Goal: Transaction & Acquisition: Book appointment/travel/reservation

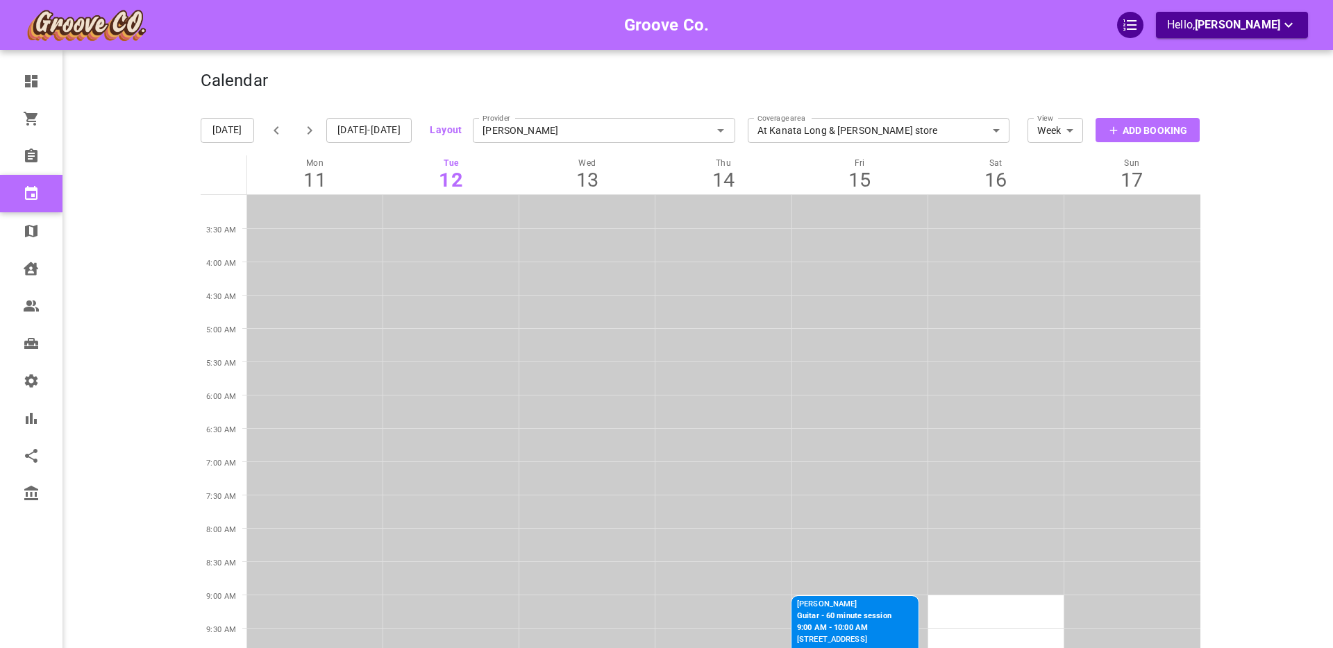
drag, startPoint x: 641, startPoint y: 134, endPoint x: 615, endPoint y: 133, distance: 26.4
click at [635, 135] on input "Boris Vancouver" at bounding box center [604, 130] width 262 height 31
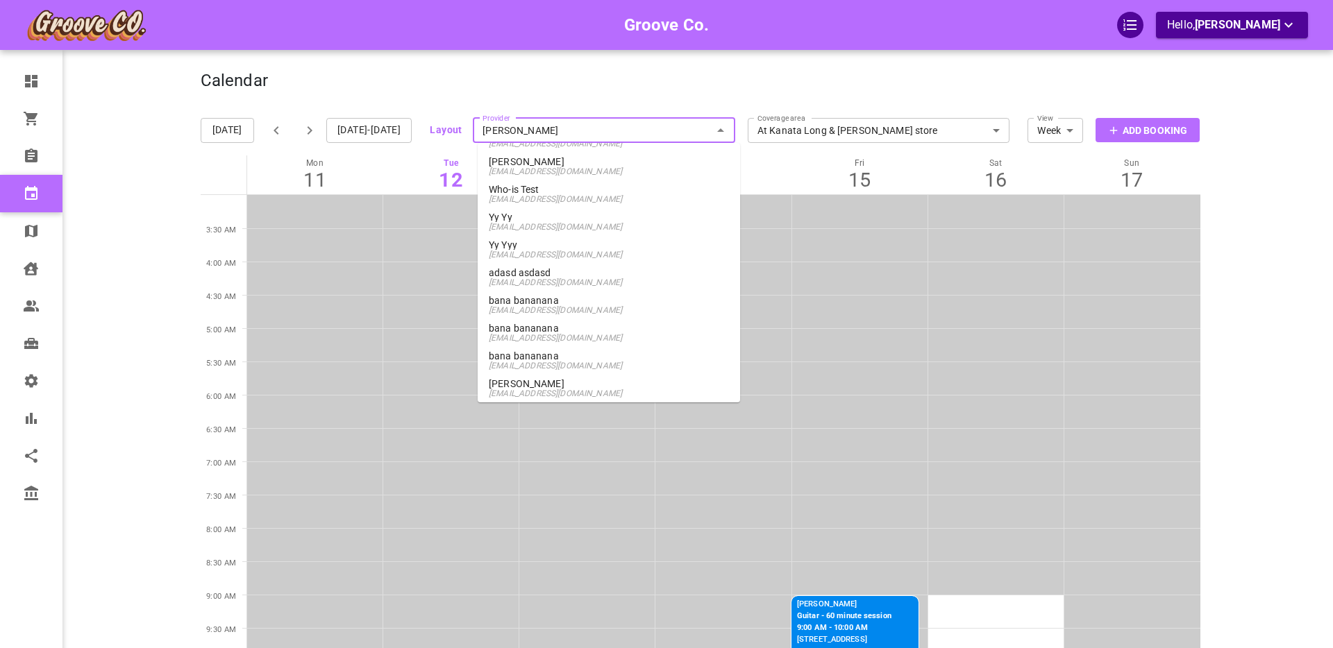
scroll to position [2991, 0]
click at [558, 200] on span "kjfsdhfjkd@klsdhfksk.com" at bounding box center [609, 203] width 240 height 10
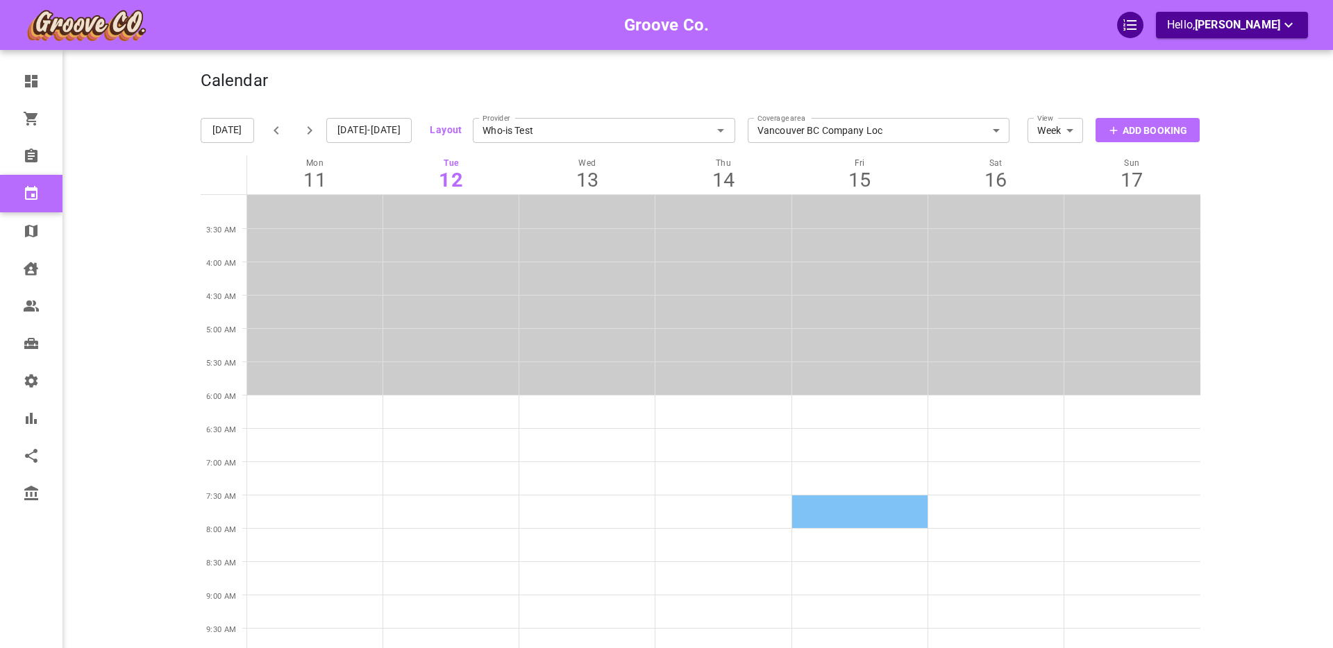
click at [806, 507] on td at bounding box center [859, 511] width 136 height 33
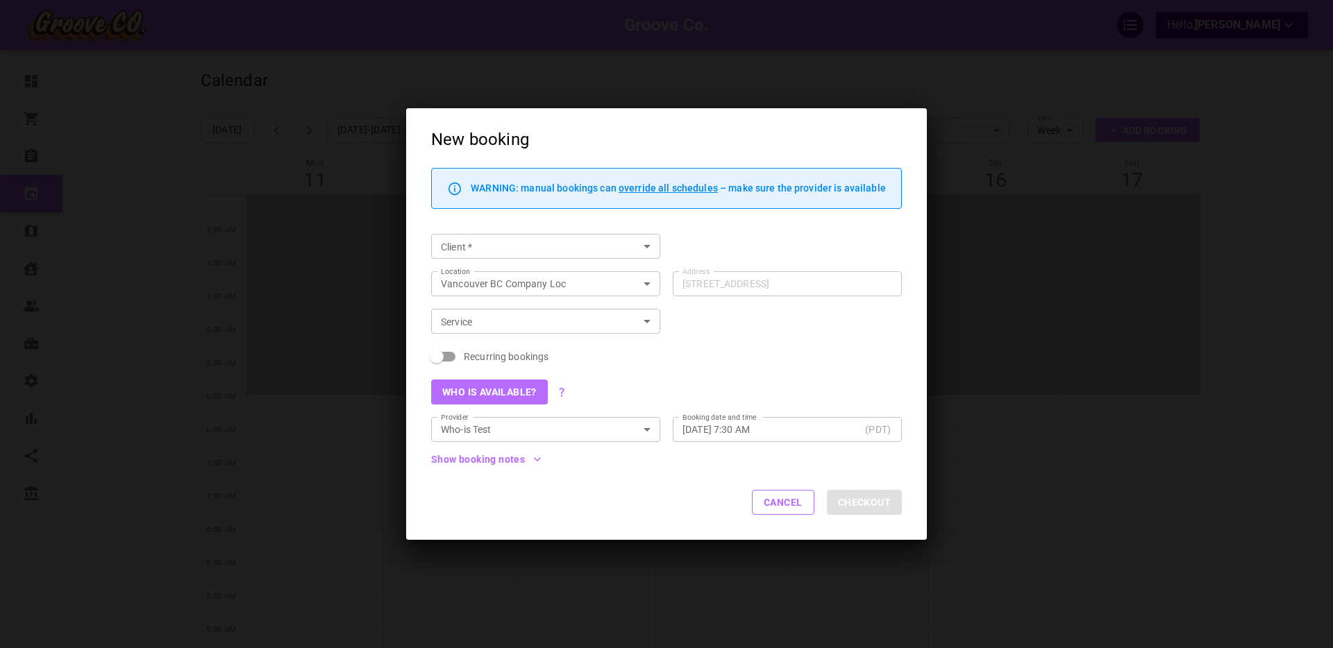
click at [505, 242] on input "Client   *" at bounding box center [534, 246] width 198 height 17
click at [495, 272] on p "Boris GoodClient" at bounding box center [545, 274] width 207 height 10
type input "Boris GoodClient"
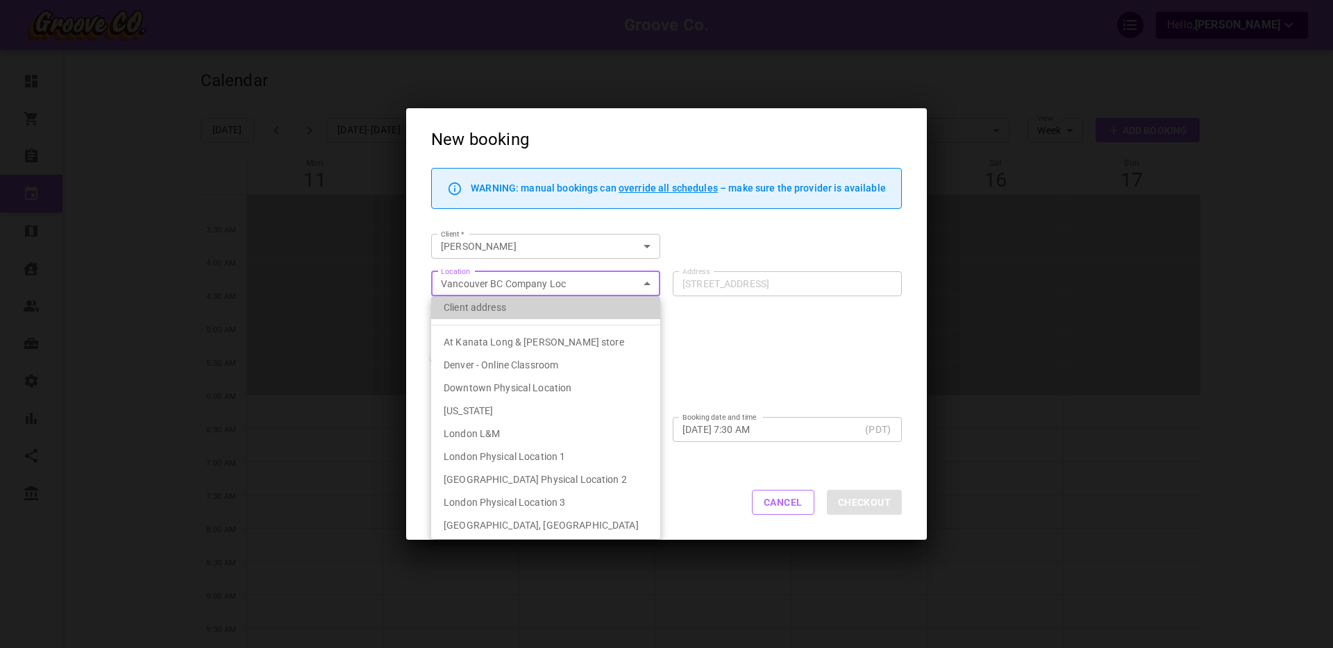
click at [536, 305] on li "Client address" at bounding box center [545, 307] width 229 height 23
type input "customerLocation"
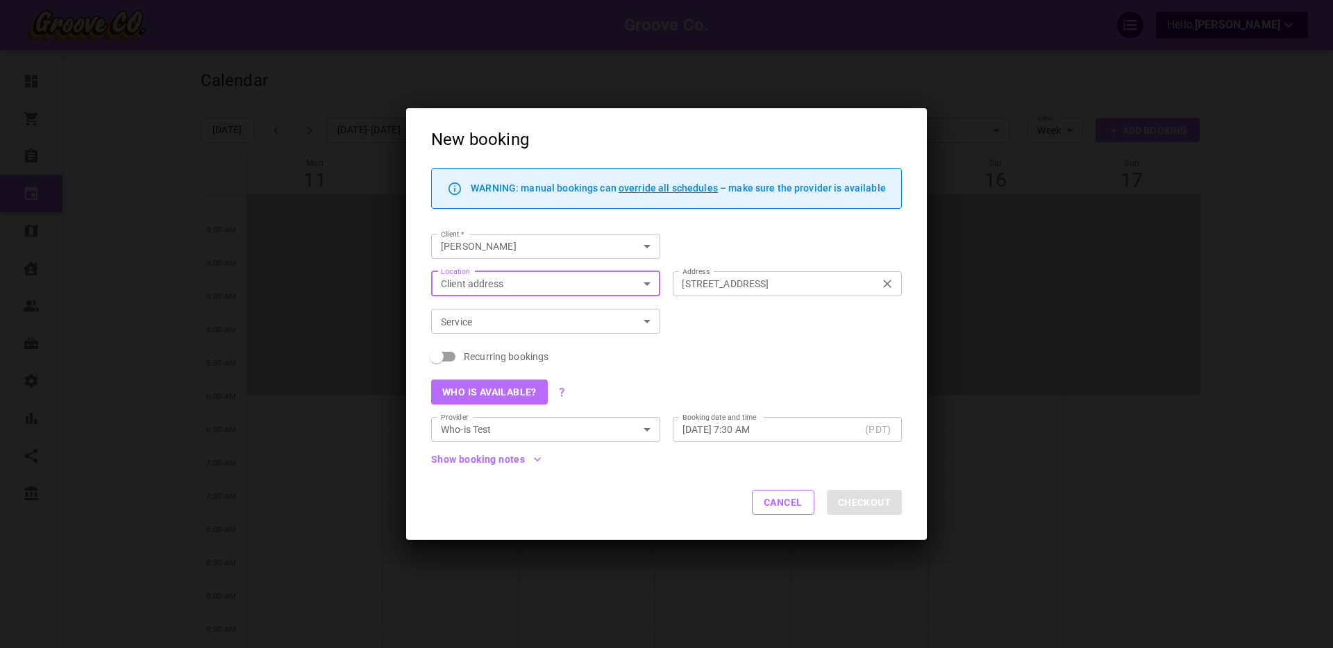
click at [744, 280] on input "1440 W 16th Ave, Vancouver, BC V6J 2L6, Canada" at bounding box center [780, 283] width 208 height 17
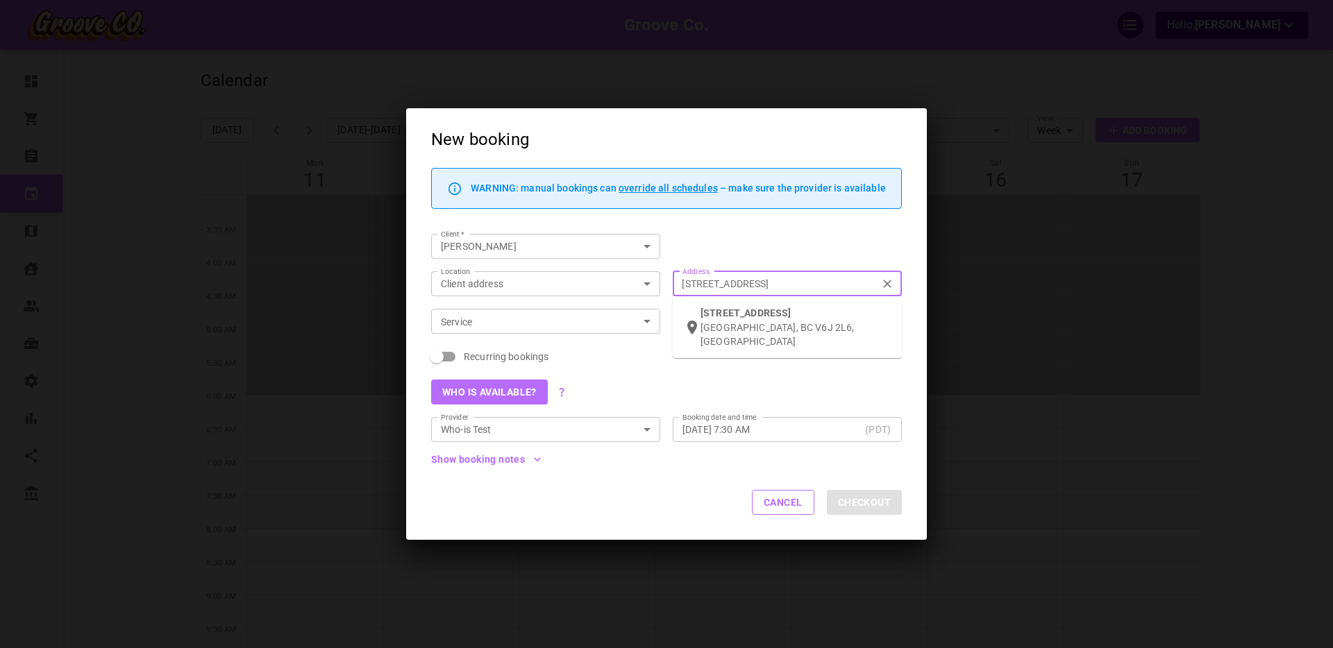
click at [744, 280] on input "1440 W 16th Ave, Vancouver, BC V6J 2L6, Canada" at bounding box center [780, 283] width 208 height 17
type input "1440 W 16th Ave, Vancouver, BC V6J 2L6, Canada"
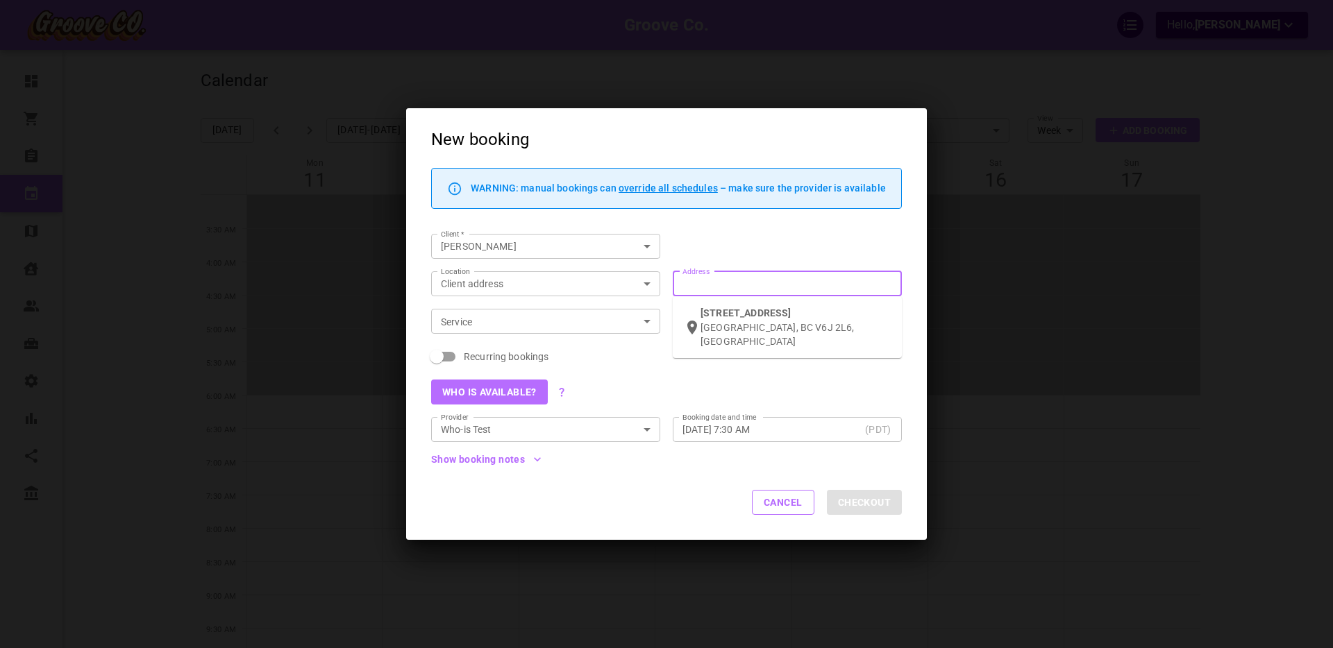
type input "1440 W 16th Ave, Vancouver, BC V6J 2L6, Canada"
drag, startPoint x: 886, startPoint y: 283, endPoint x: 847, endPoint y: 282, distance: 38.2
click at [886, 283] on icon "Clear" at bounding box center [887, 284] width 14 height 14
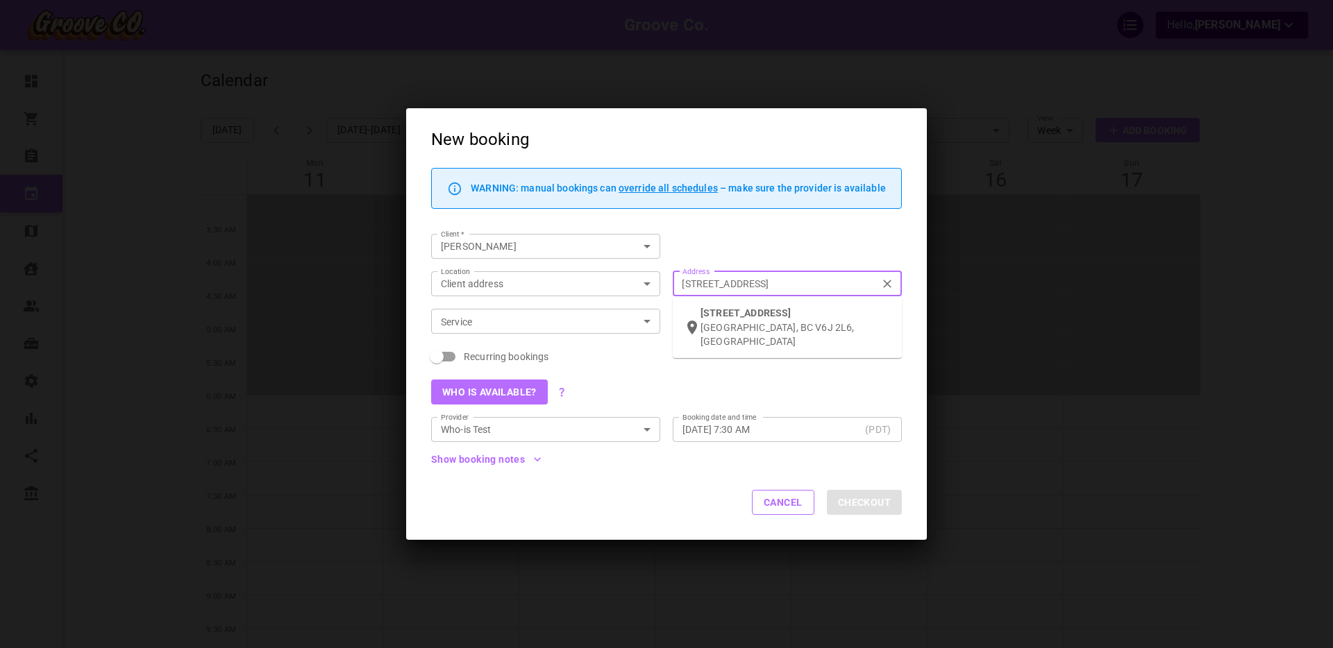
click at [884, 283] on input "1440 W 16th Ave, Vancouver, BC V6J 2L6, Canada" at bounding box center [780, 283] width 208 height 17
click at [777, 284] on input "Address Address" at bounding box center [780, 283] width 208 height 17
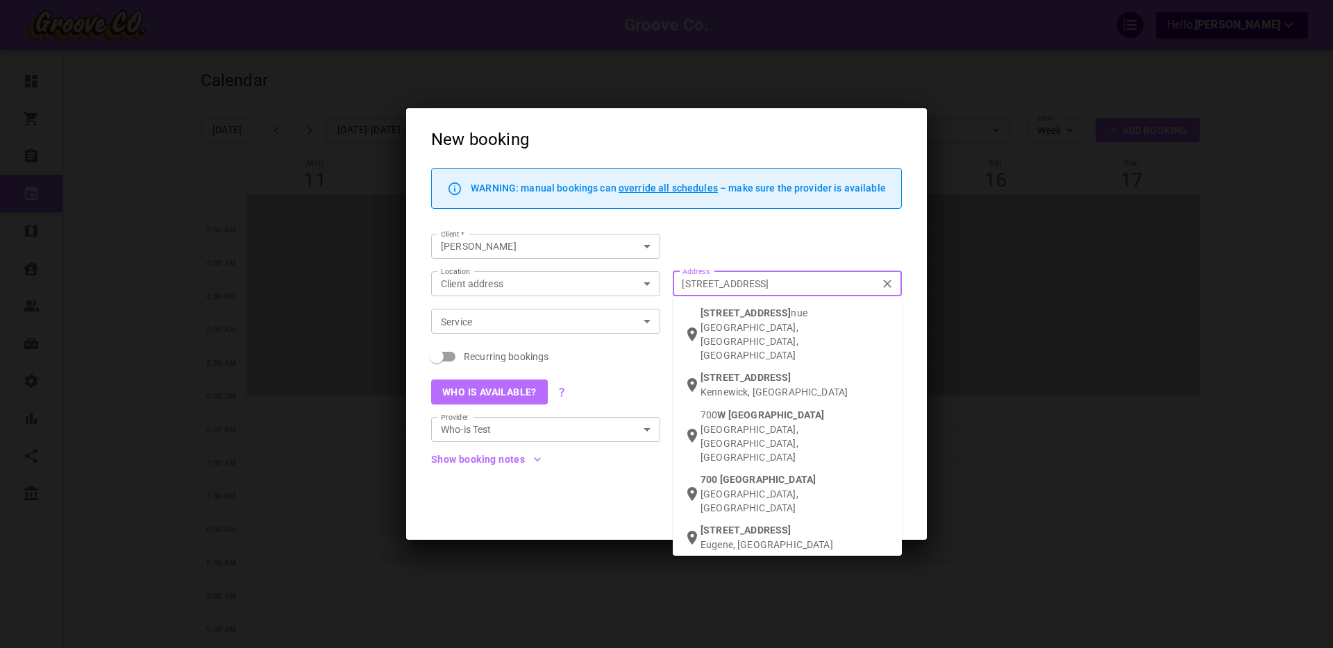
type input "700 west 24th ave van"
click at [793, 319] on div "700 West 24th Ave nue Vancouver, BC, Canada" at bounding box center [795, 334] width 190 height 56
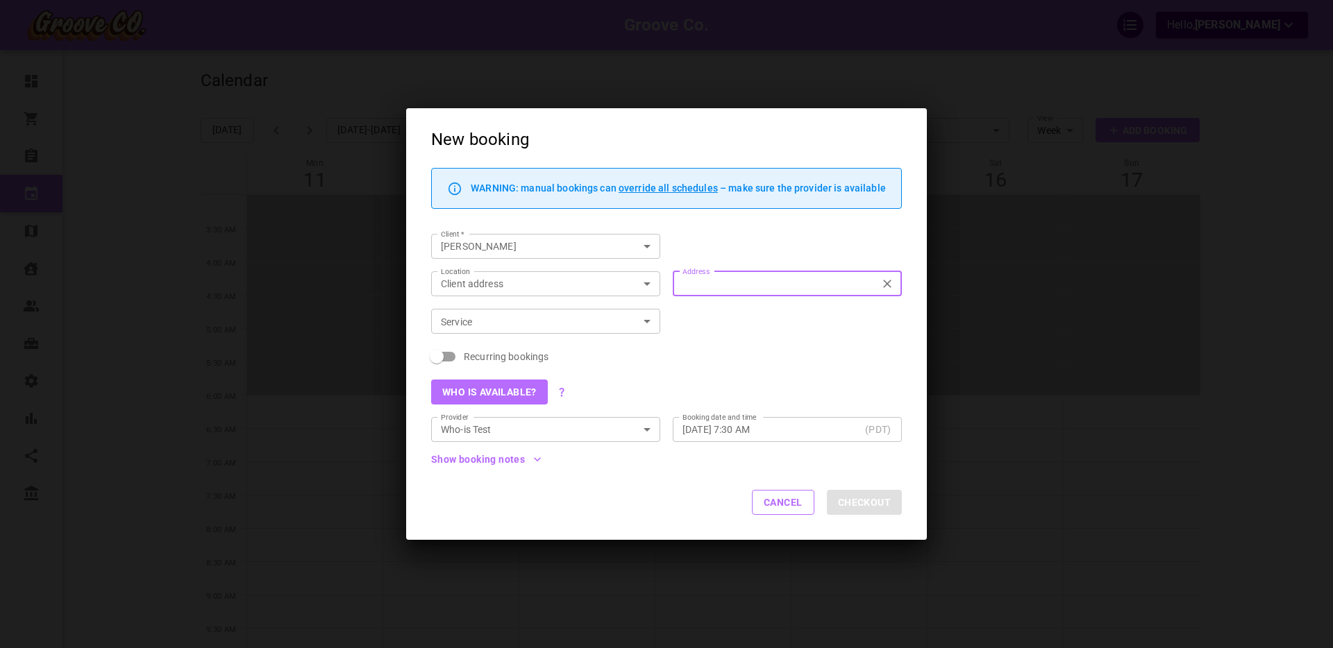
type input "700 W 24th Ave, Vancouver, BC V5Z 2B8, Canada"
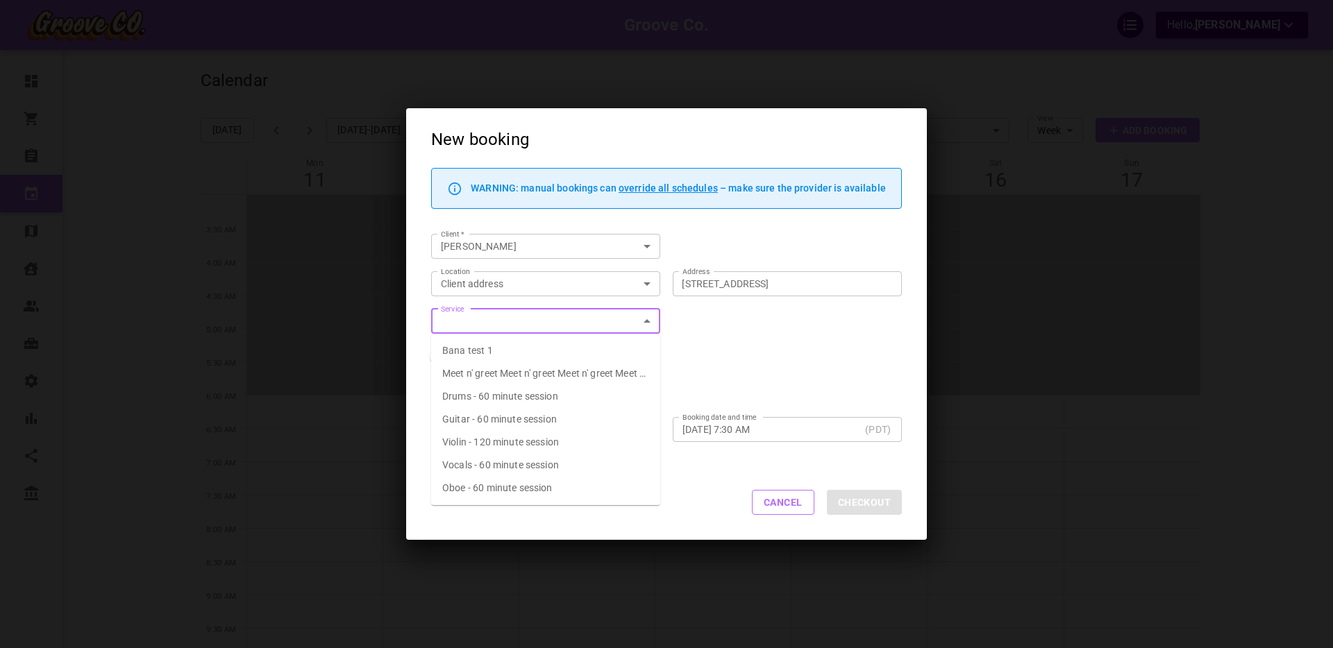
click at [545, 326] on input "Service" at bounding box center [534, 321] width 198 height 17
click at [529, 417] on span "Guitar - 60 minute session" at bounding box center [499, 419] width 115 height 11
type input "Guitar - 60 minute session"
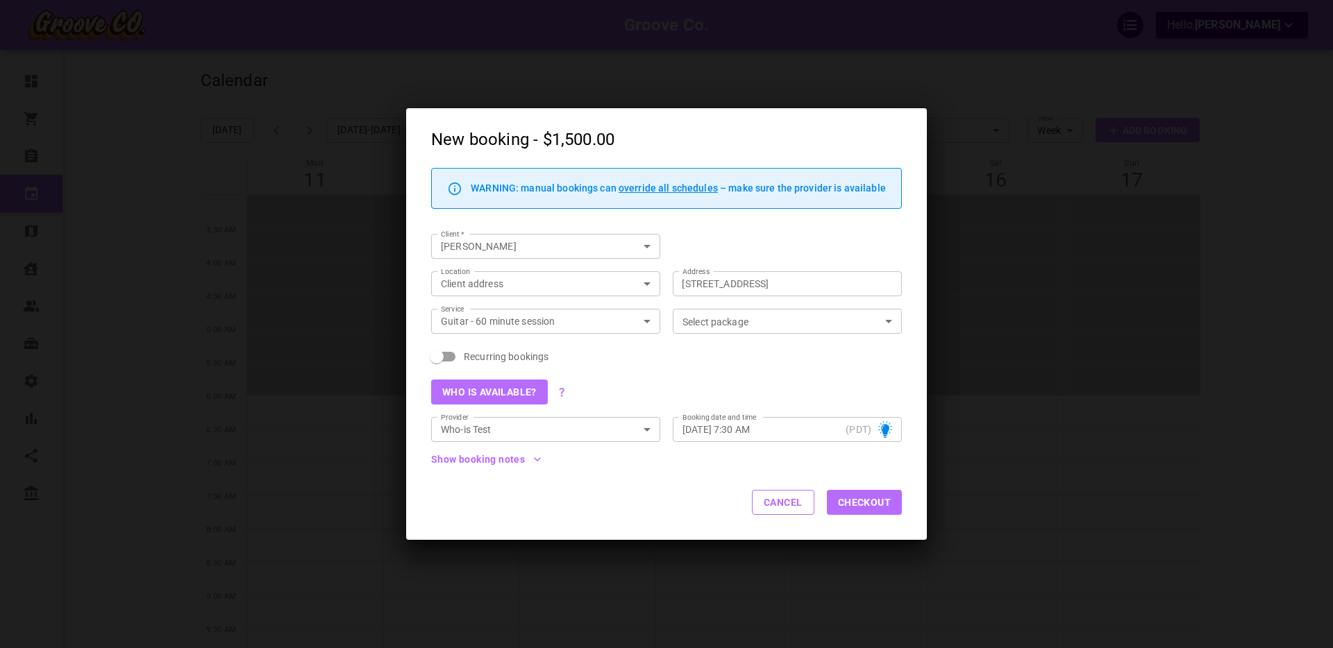
click at [491, 355] on span "Recurring bookings" at bounding box center [506, 357] width 85 height 14
click at [476, 355] on input "Recurring bookings" at bounding box center [436, 357] width 79 height 26
checkbox input "true"
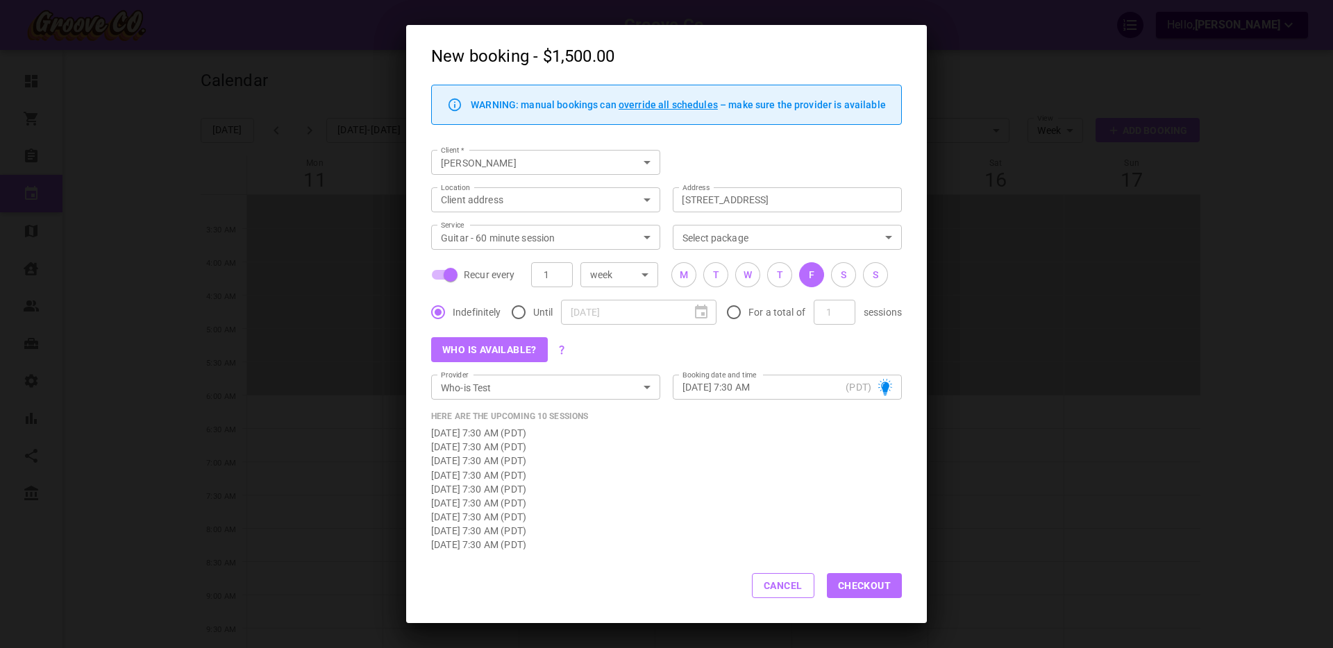
drag, startPoint x: 748, startPoint y: 276, endPoint x: 813, endPoint y: 272, distance: 66.1
click at [748, 276] on div "W" at bounding box center [747, 275] width 8 height 15
click at [882, 273] on button "S" at bounding box center [875, 274] width 25 height 25
click at [714, 272] on div "T" at bounding box center [716, 275] width 6 height 15
click at [875, 586] on button "Checkout" at bounding box center [864, 585] width 75 height 25
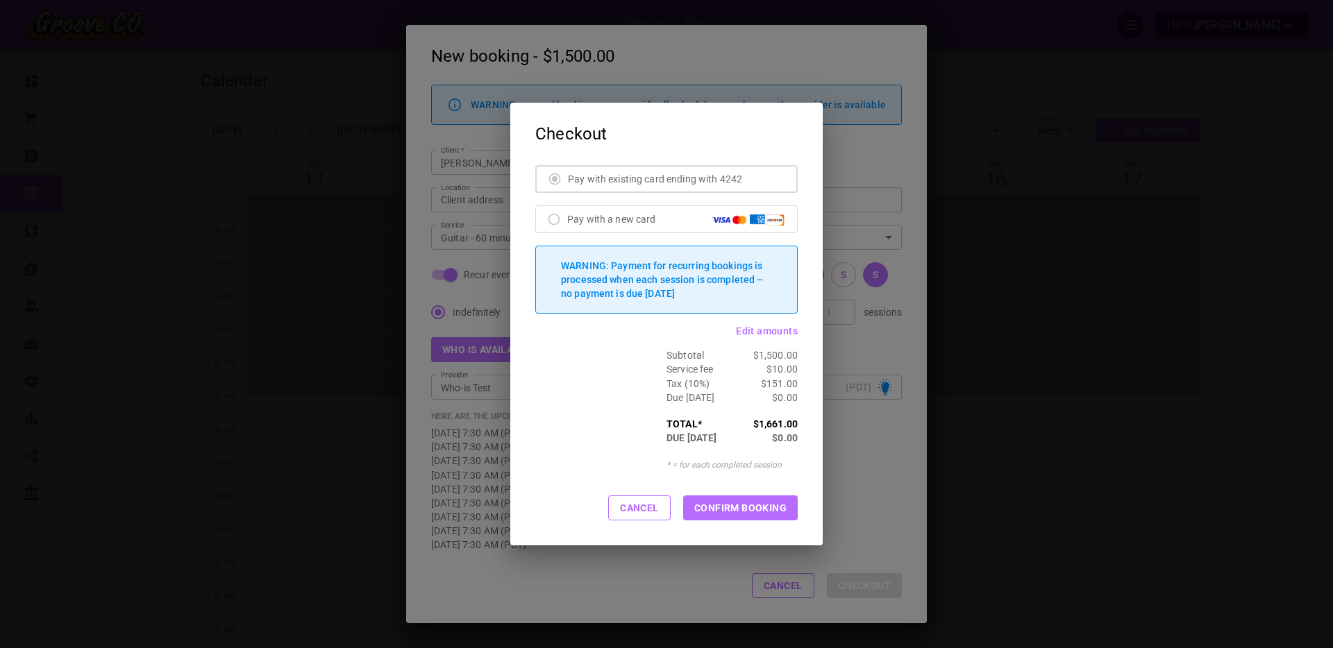
click at [763, 331] on span "Edit amounts" at bounding box center [767, 331] width 62 height 11
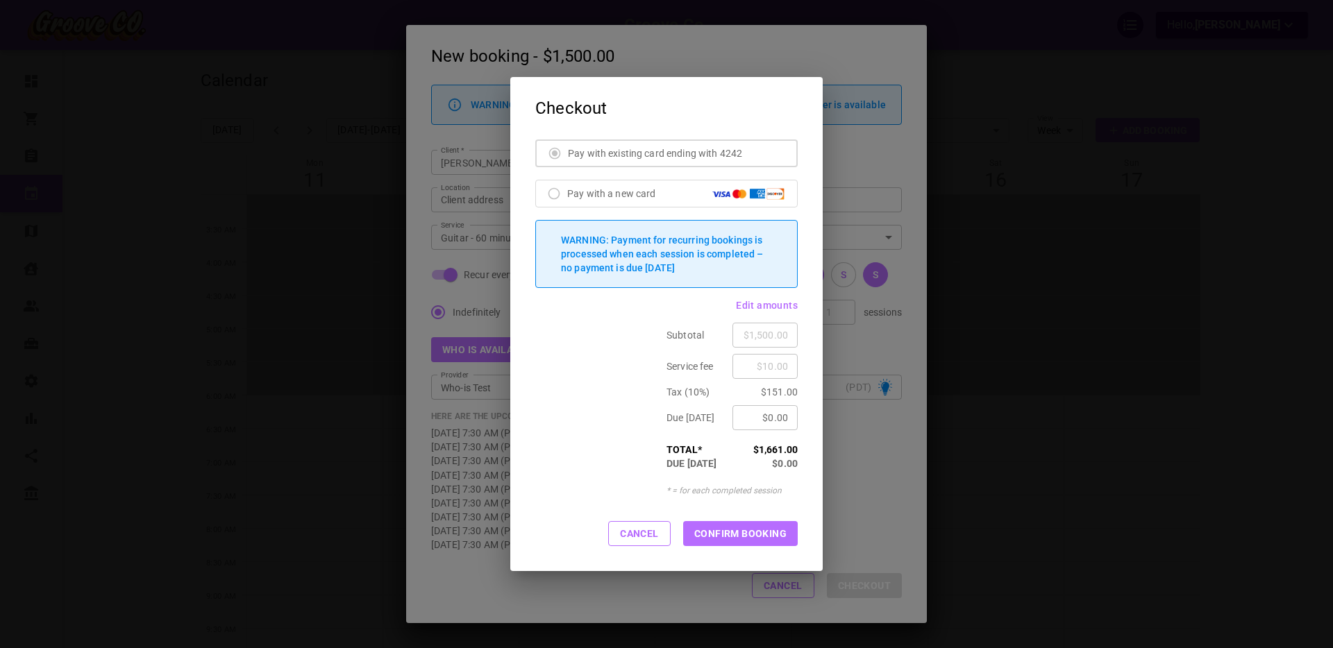
click at [770, 417] on input "$0.00" at bounding box center [765, 418] width 47 height 14
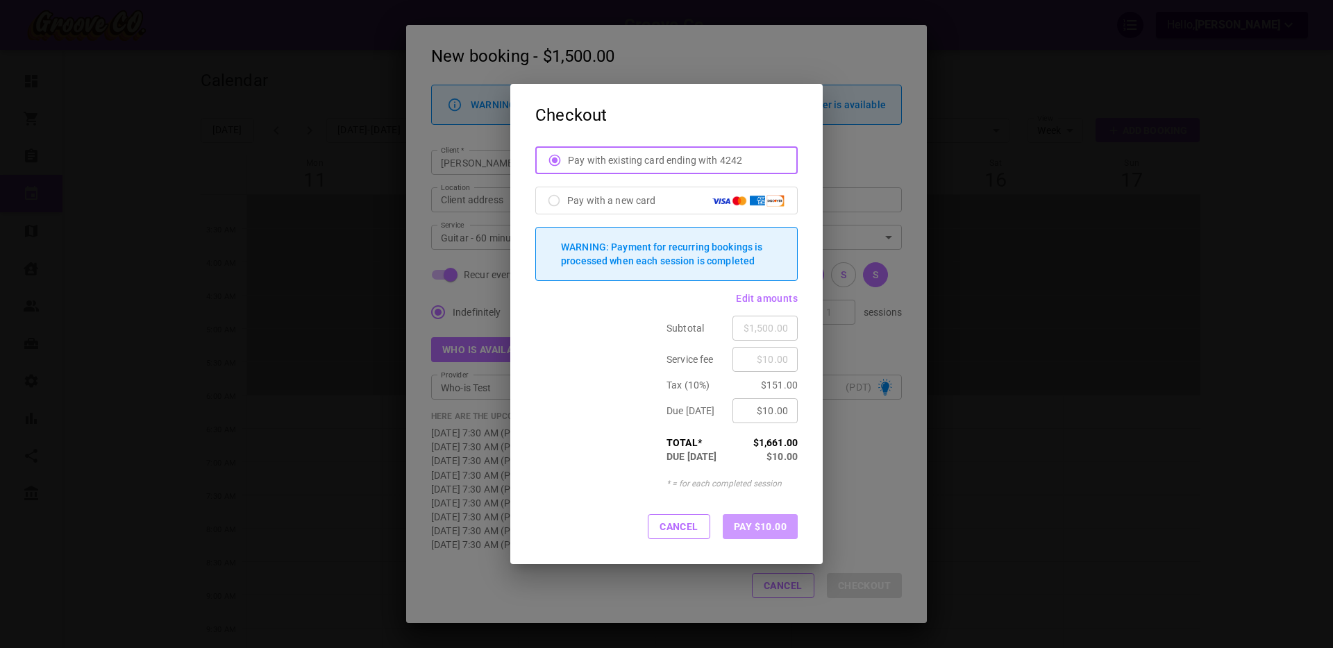
click at [772, 523] on button "Pay $10.00" at bounding box center [760, 526] width 75 height 25
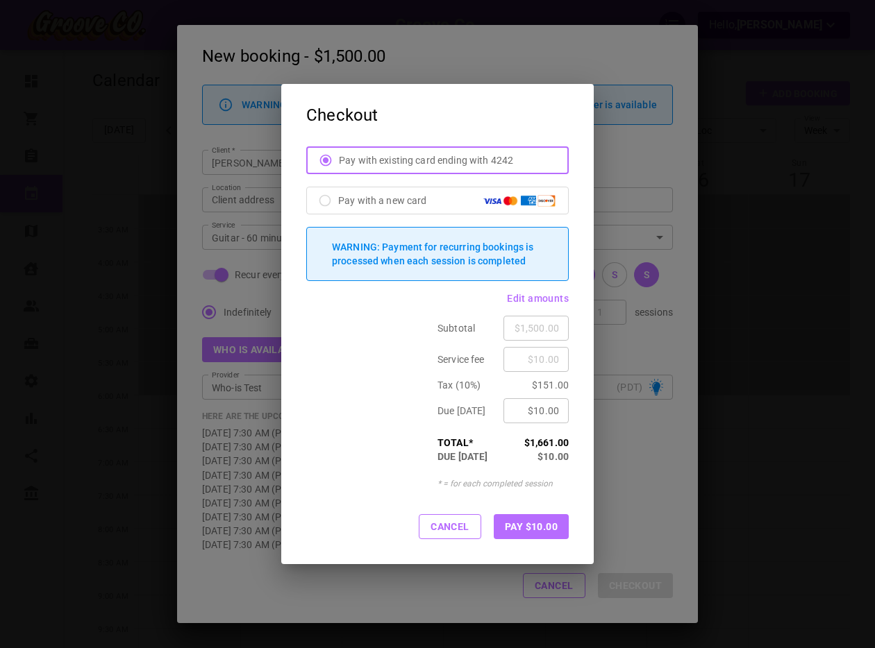
click at [529, 527] on button "Pay $10.00" at bounding box center [530, 526] width 75 height 25
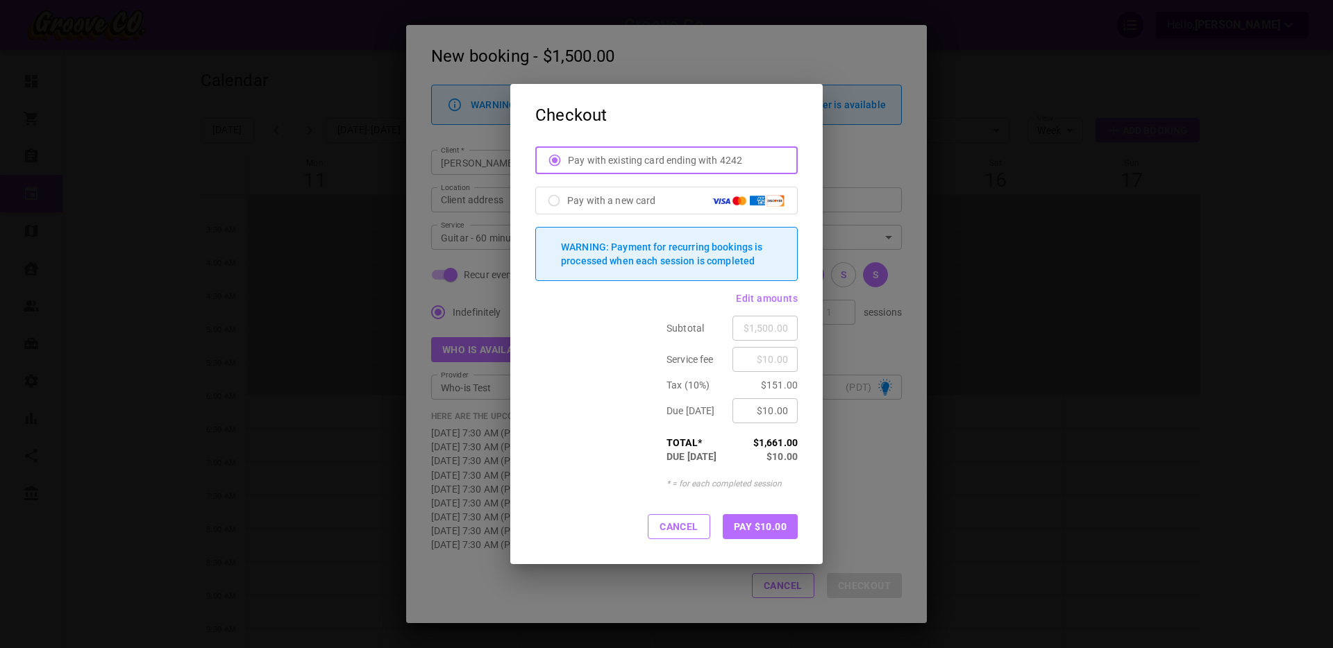
click at [770, 407] on input "$10.00" at bounding box center [765, 411] width 47 height 14
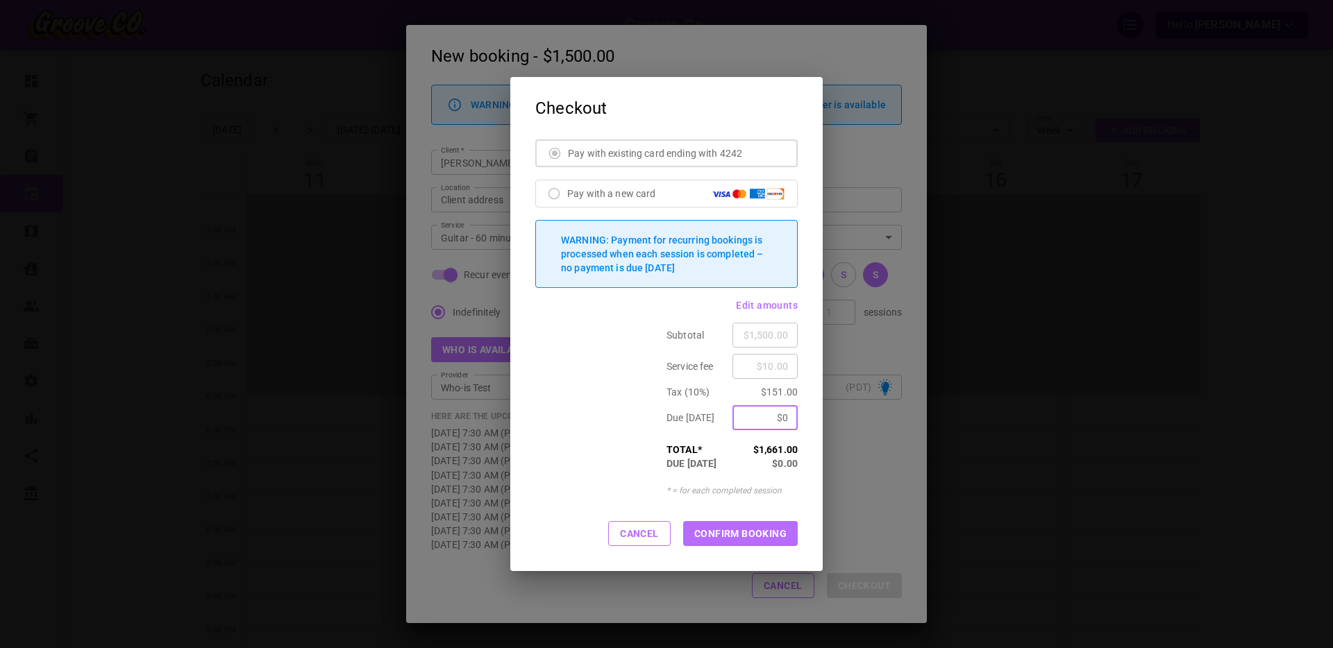
type input "$0.00"
click at [805, 518] on div "Cancel CONFIRM BOOKING" at bounding box center [666, 535] width 312 height 74
click at [742, 535] on button "CONFIRM BOOKING" at bounding box center [740, 533] width 115 height 25
click at [636, 535] on button "Cancel" at bounding box center [639, 533] width 62 height 25
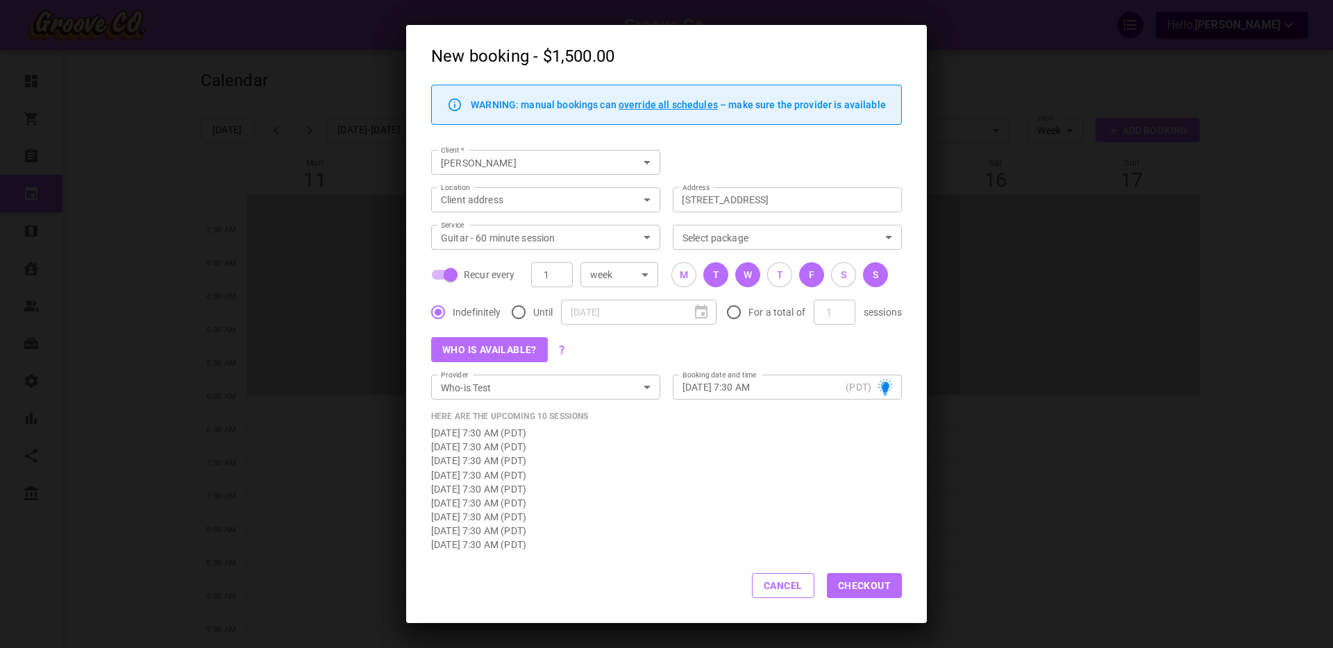
click at [482, 273] on span "Recur every" at bounding box center [489, 275] width 51 height 14
click at [482, 273] on input "Recur every" at bounding box center [450, 275] width 79 height 26
checkbox input "false"
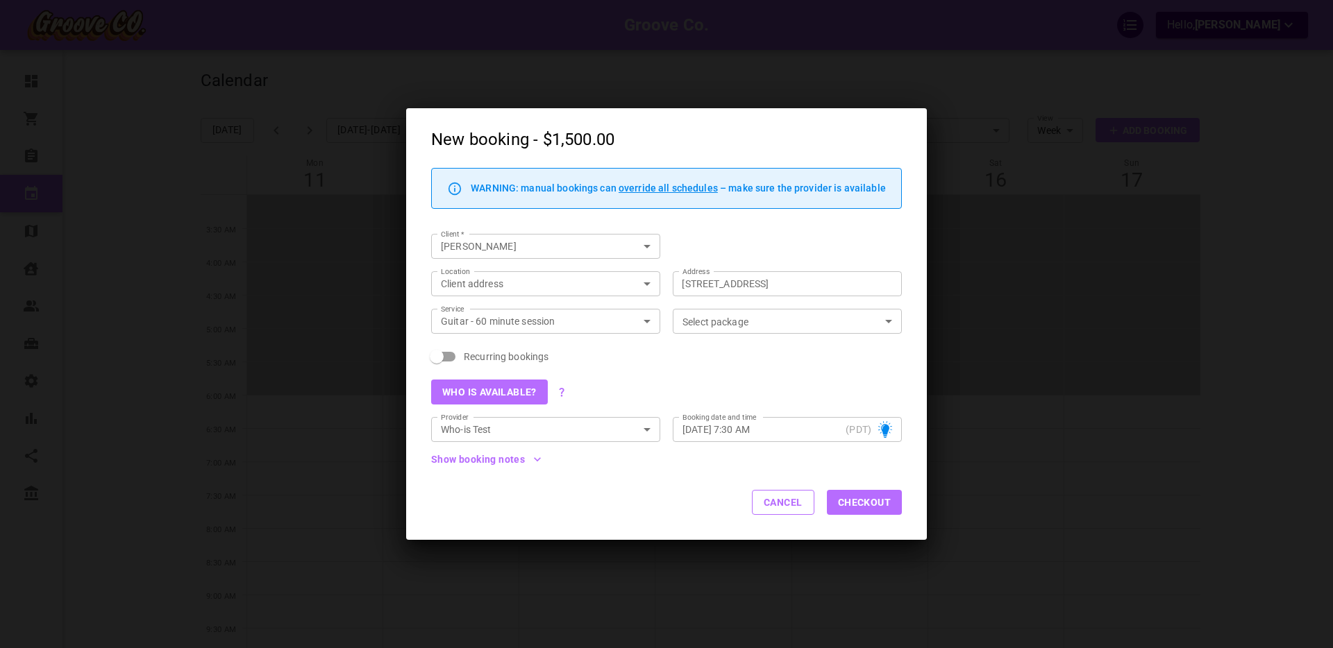
click at [704, 318] on div "Select package Select package" at bounding box center [787, 321] width 229 height 25
click at [528, 360] on span "Recurring bookings" at bounding box center [506, 357] width 85 height 14
click at [476, 360] on input "Recurring bookings" at bounding box center [436, 357] width 79 height 26
checkbox input "true"
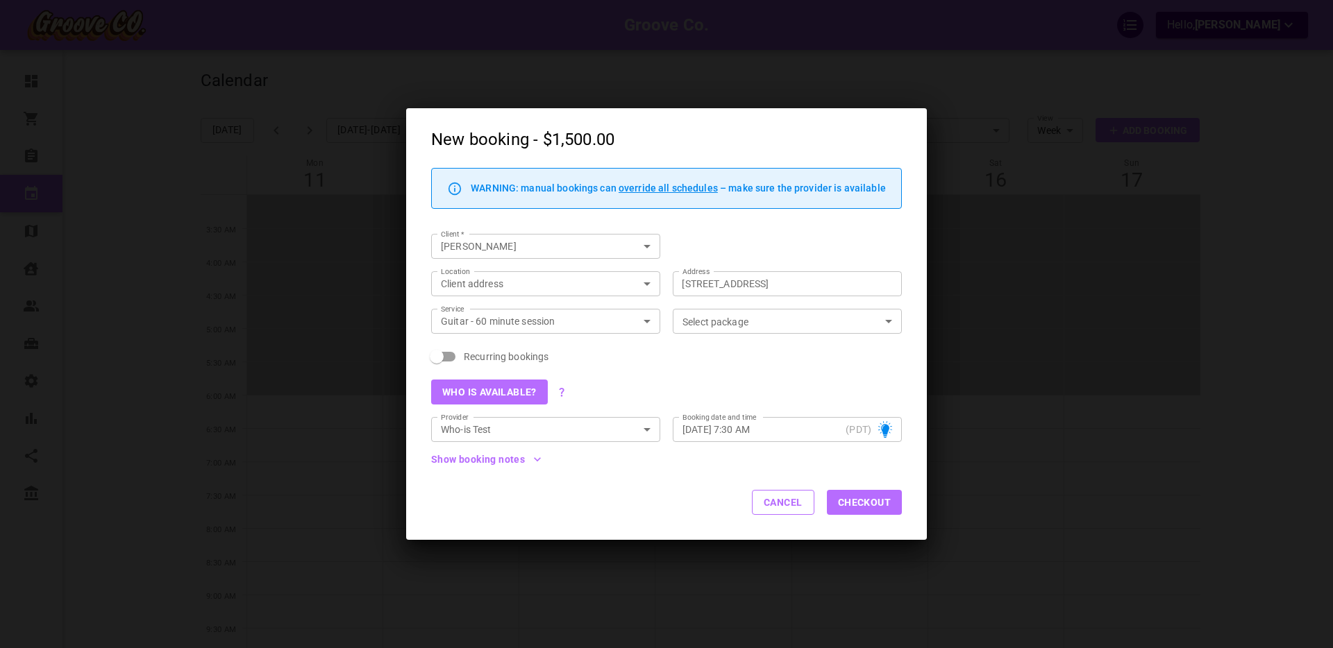
checkbox input "true"
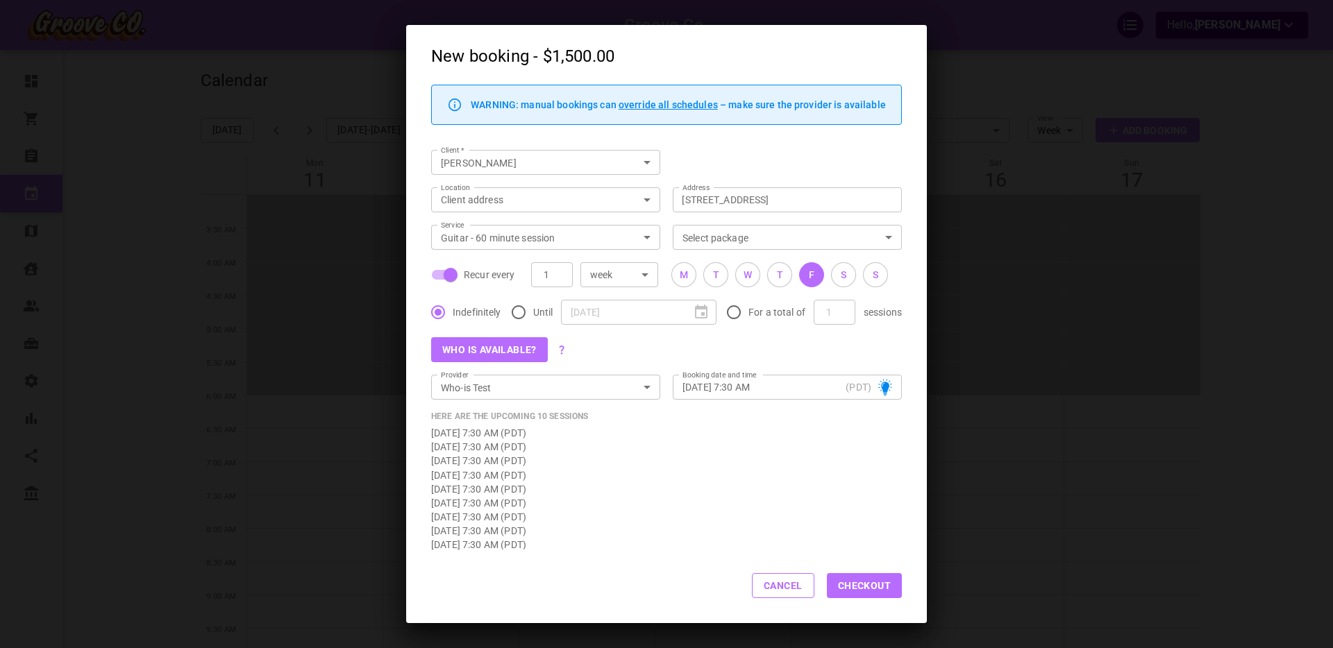
click at [709, 233] on div "Select package Select package" at bounding box center [787, 237] width 229 height 25
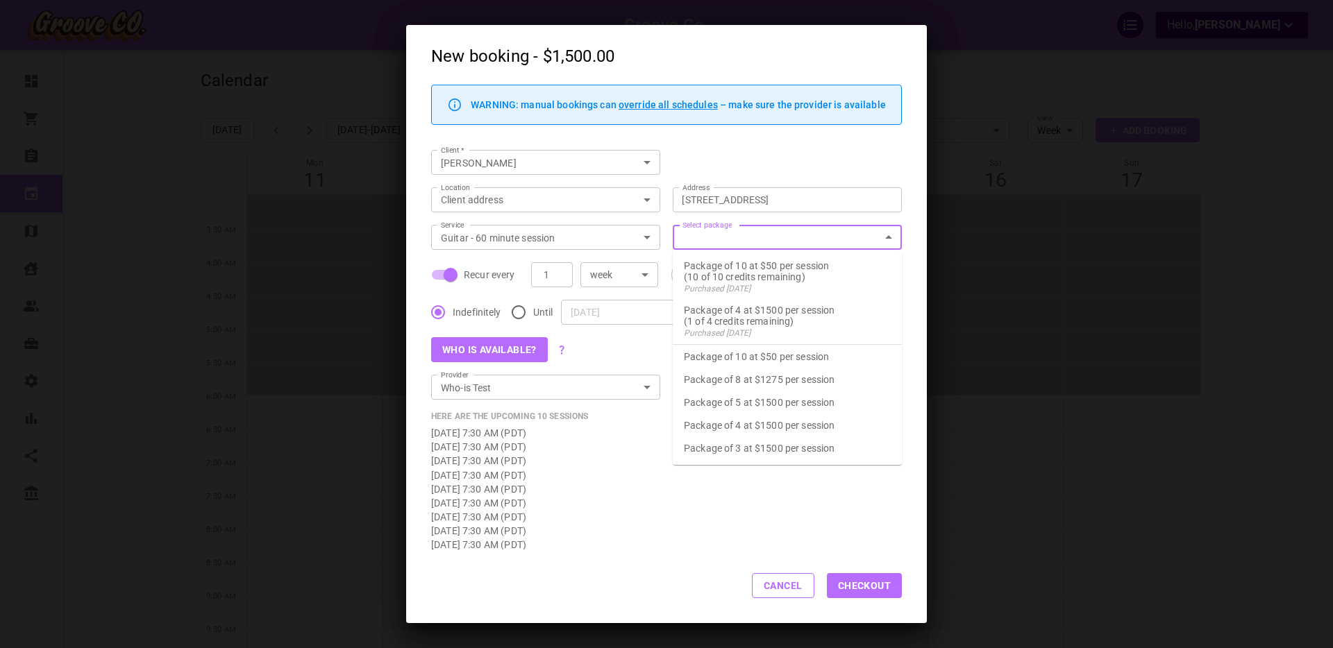
click at [771, 358] on p "Package of 10 at $50 per session" at bounding box center [787, 357] width 207 height 12
type input "Package of 10 at $50 per session"
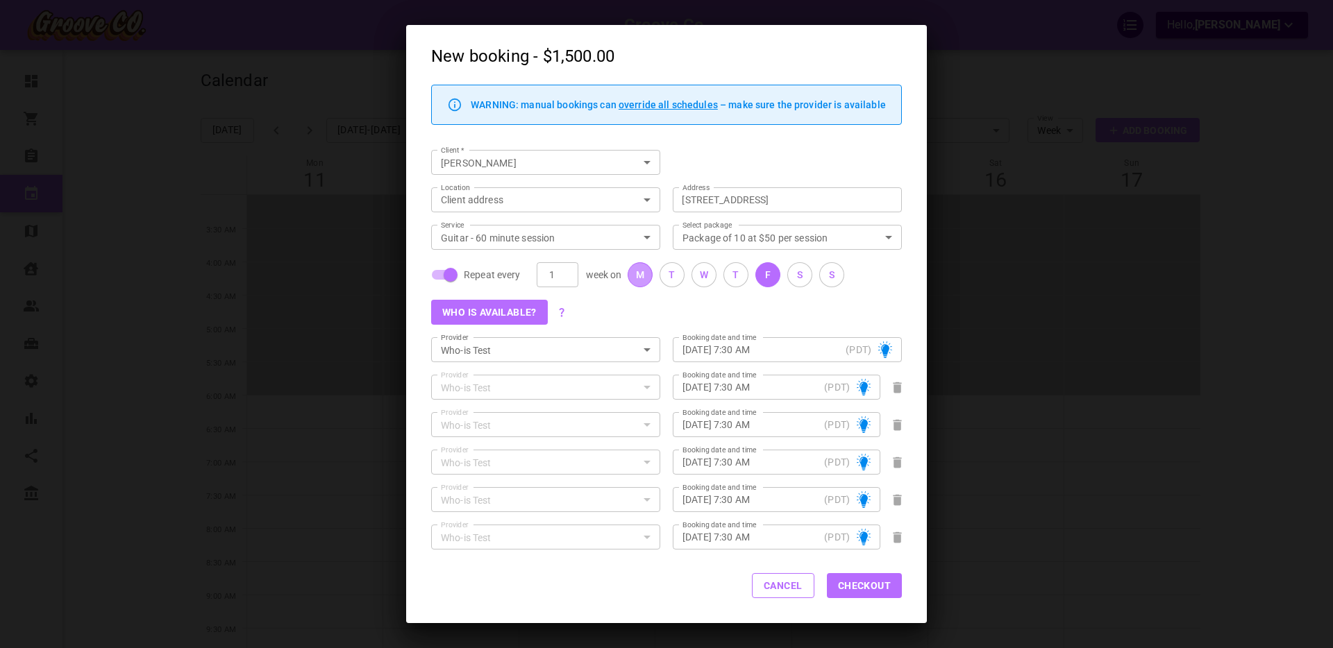
click at [644, 278] on button "M" at bounding box center [639, 274] width 25 height 25
type input "Mon, Aug 18, 2025 – 7:30 AM"
type input "Fri, Aug 22, 2025 – 7:30 AM"
type input "Mon, Aug 25, 2025 – 7:30 AM"
type input "Fri, Aug 29, 2025 – 7:30 AM"
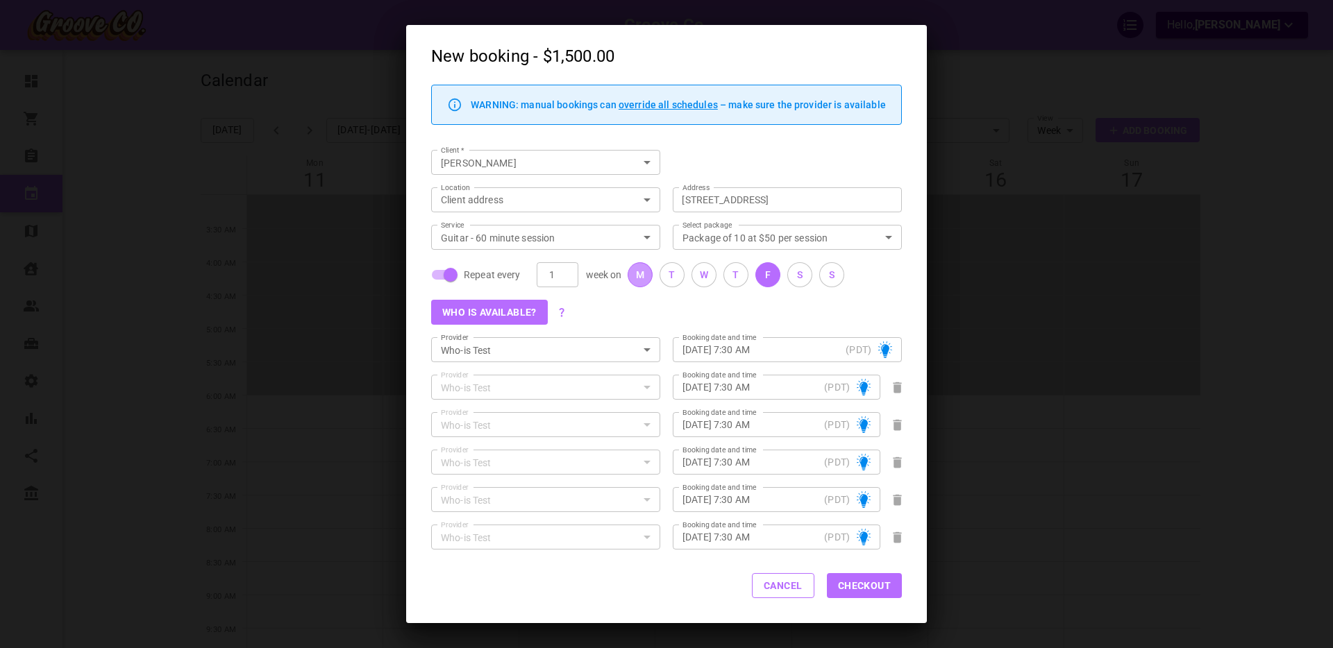
type input "Mon, Sep 01, 2025 – 7:30 AM"
type input "Fri, Sep 05, 2025 – 7:30 AM"
type input "Mon, Sep 08, 2025 – 7:30 AM"
type input "Fri, Sep 12, 2025 – 7:30 AM"
type input "Mon, Sep 15, 2025 – 7:30 AM"
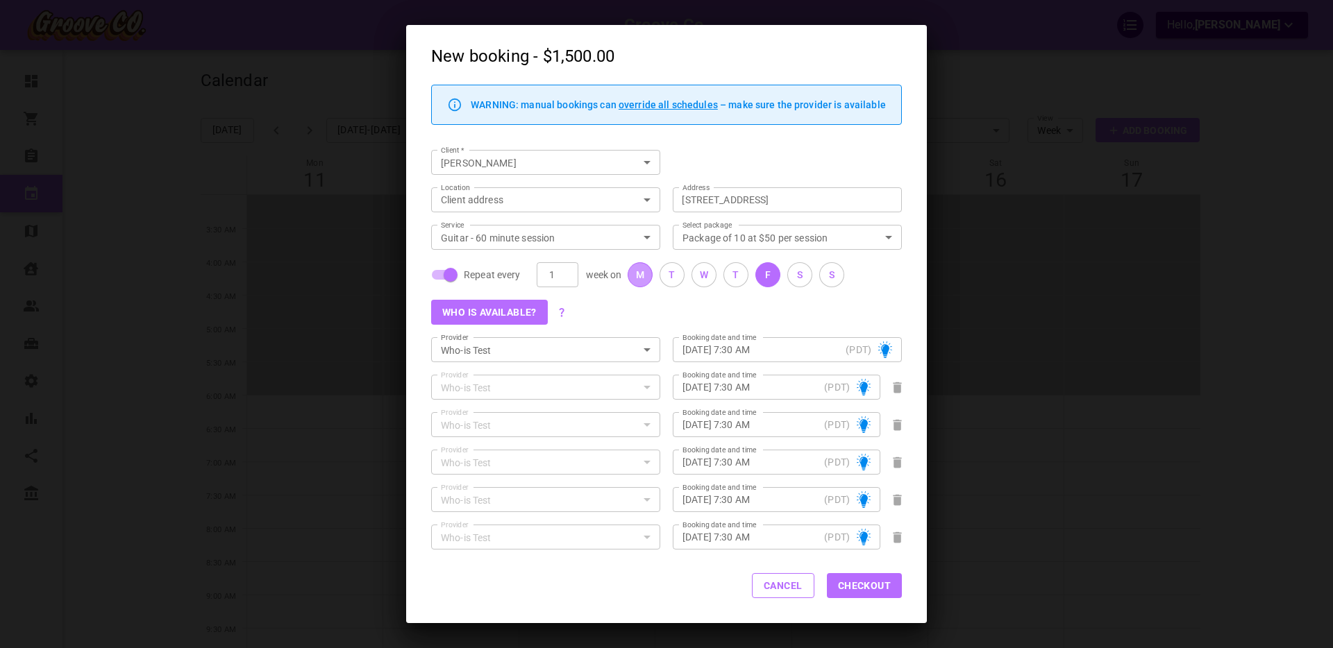
type input "Mon, Aug 18, 2025 – 7:30 AM"
type input "Fri, Aug 22, 2025 – 7:30 AM"
type input "Mon, Aug 25, 2025 – 7:30 AM"
type input "Fri, Aug 29, 2025 – 7:30 AM"
type input "Mon, Sep 01, 2025 – 7:30 AM"
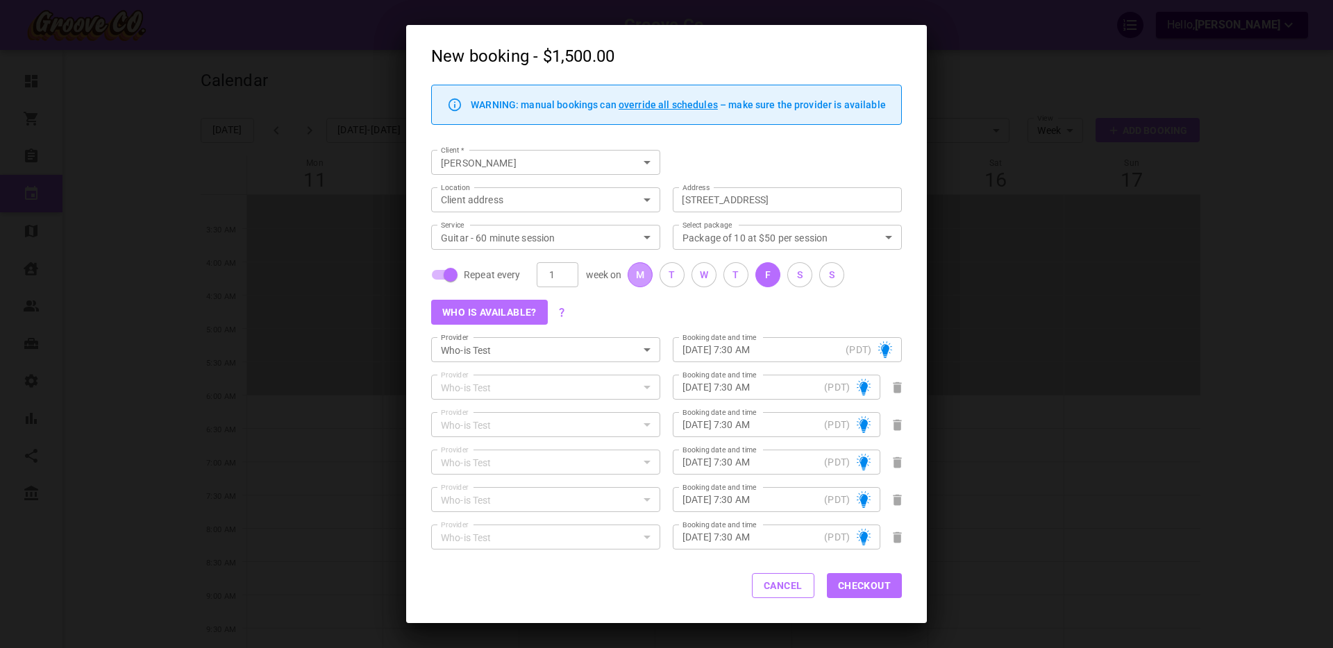
type input "Fri, Sep 05, 2025 – 7:30 AM"
type input "Mon, Sep 08, 2025 – 7:30 AM"
type input "Fri, Sep 12, 2025 – 7:30 AM"
type input "Mon, Sep 15, 2025 – 7:30 AM"
type input "Mon, Aug 18, 2025 – 7:30 AM"
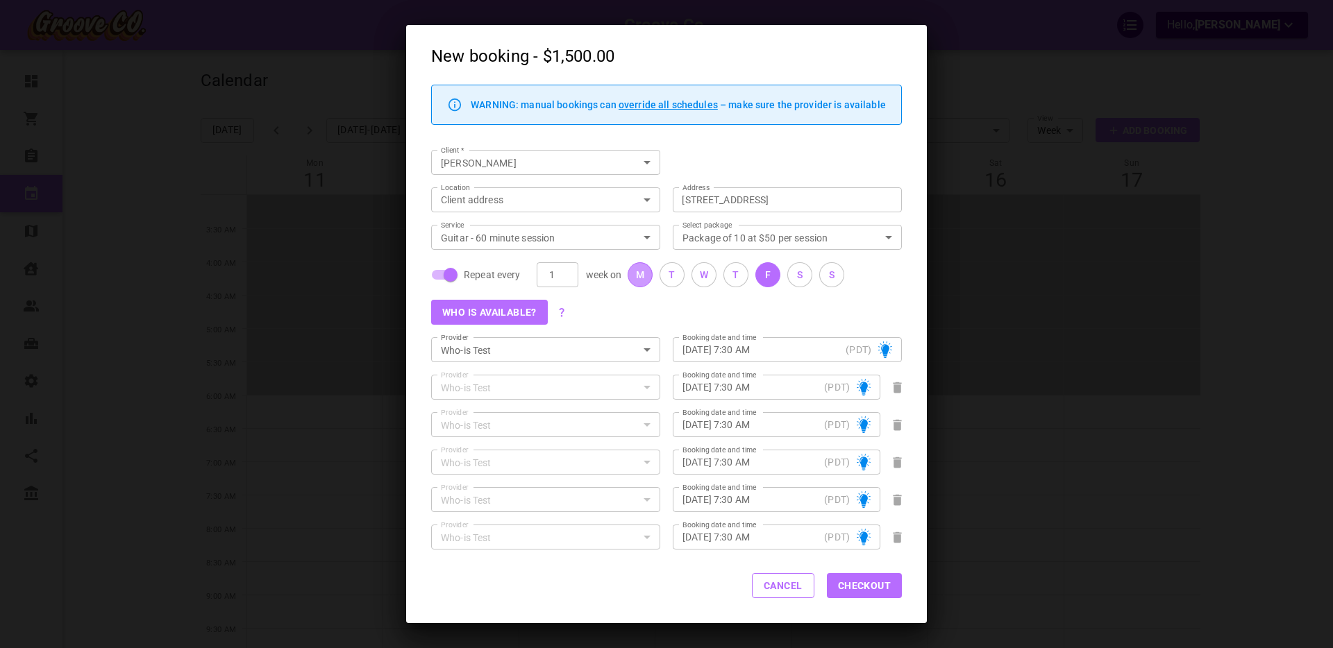
type input "Fri, Aug 22, 2025 – 7:30 AM"
type input "Mon, Aug 25, 2025 – 7:30 AM"
type input "Fri, Aug 29, 2025 – 7:30 AM"
type input "Mon, Sep 01, 2025 – 7:30 AM"
type input "Fri, Sep 05, 2025 – 7:30 AM"
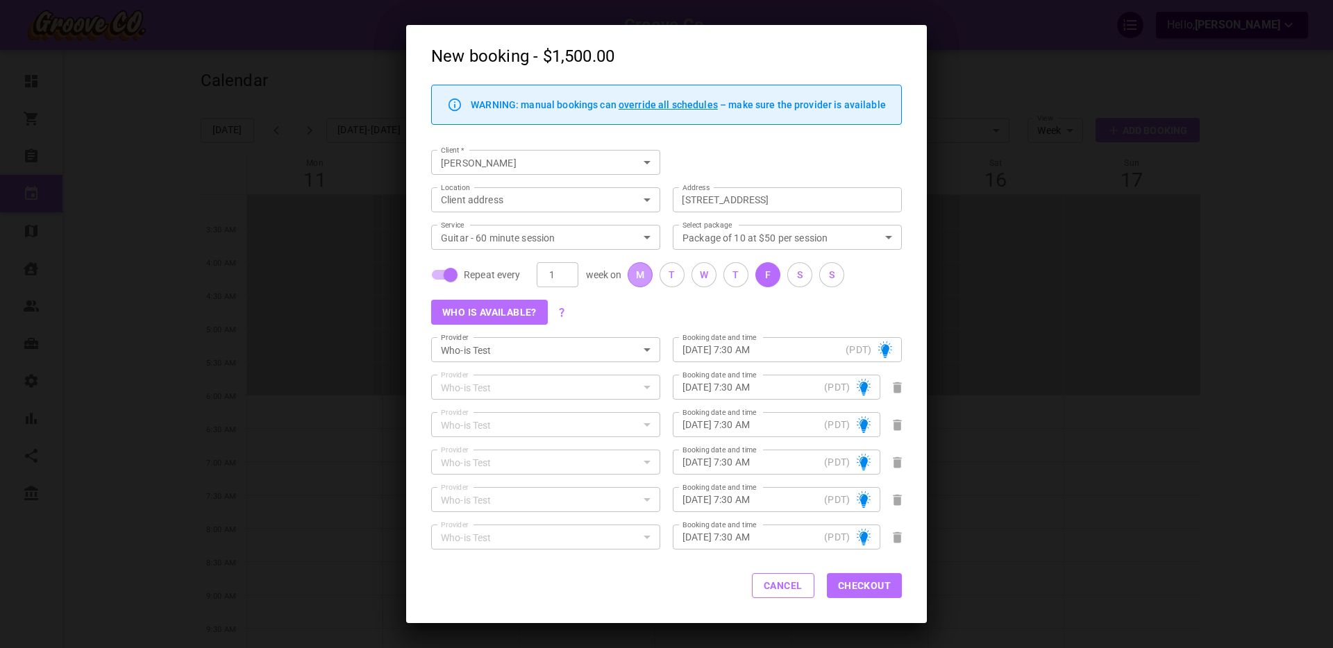
type input "Mon, Sep 08, 2025 – 7:30 AM"
type input "Fri, Sep 12, 2025 – 7:30 AM"
type input "Mon, Sep 15, 2025 – 7:30 AM"
click at [789, 351] on input "Fri, Aug 15, 2025 – 7:30 AM" at bounding box center [761, 350] width 158 height 14
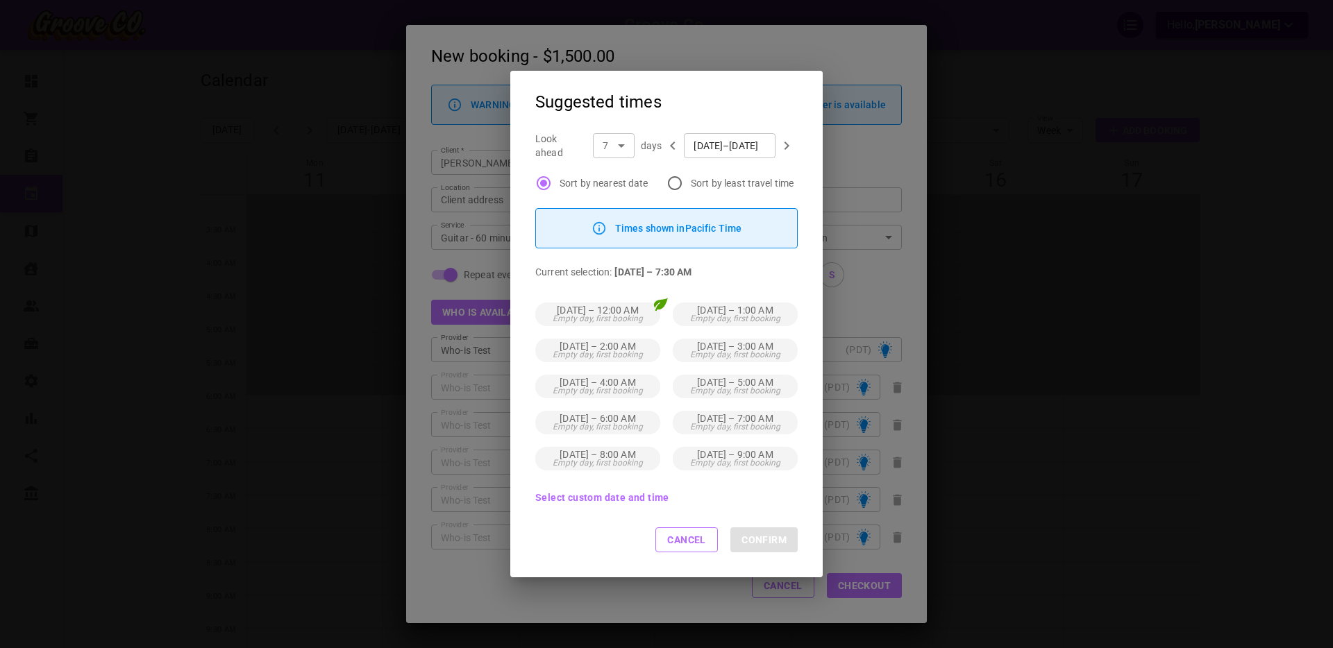
scroll to position [1, 0]
click at [560, 493] on button "Select custom date and time" at bounding box center [602, 497] width 134 height 10
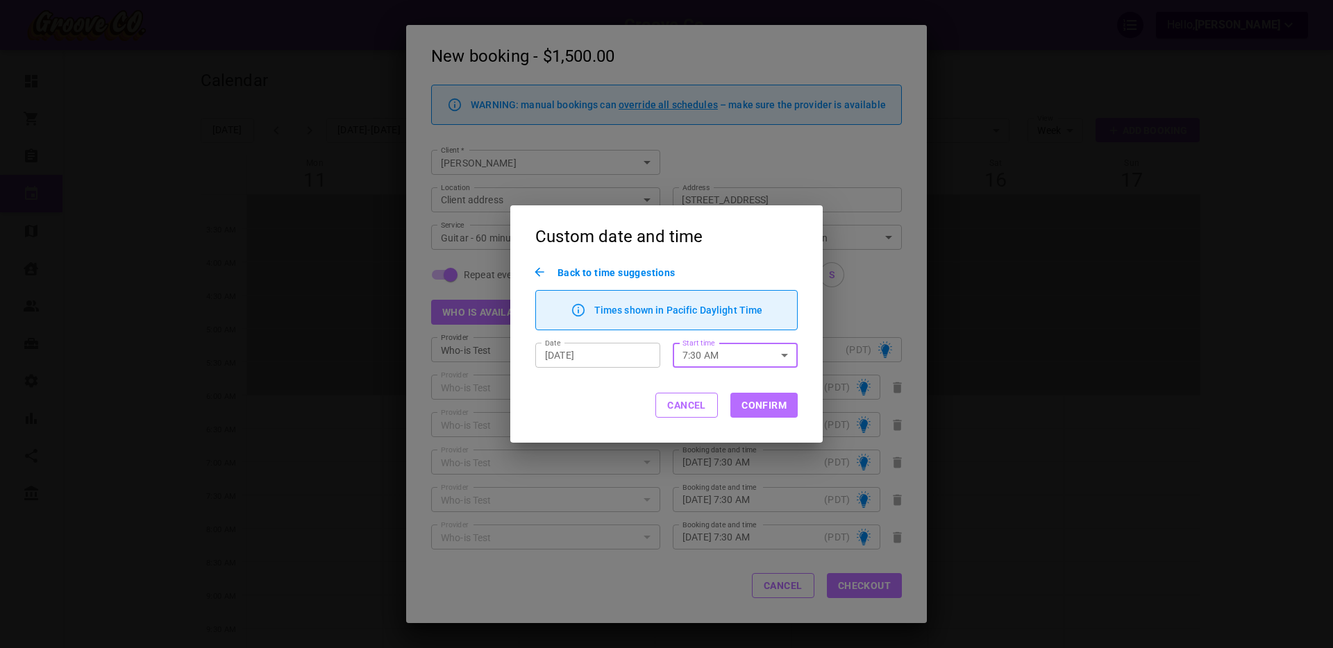
click at [705, 357] on input "7:30 AM" at bounding box center [720, 355] width 94 height 24
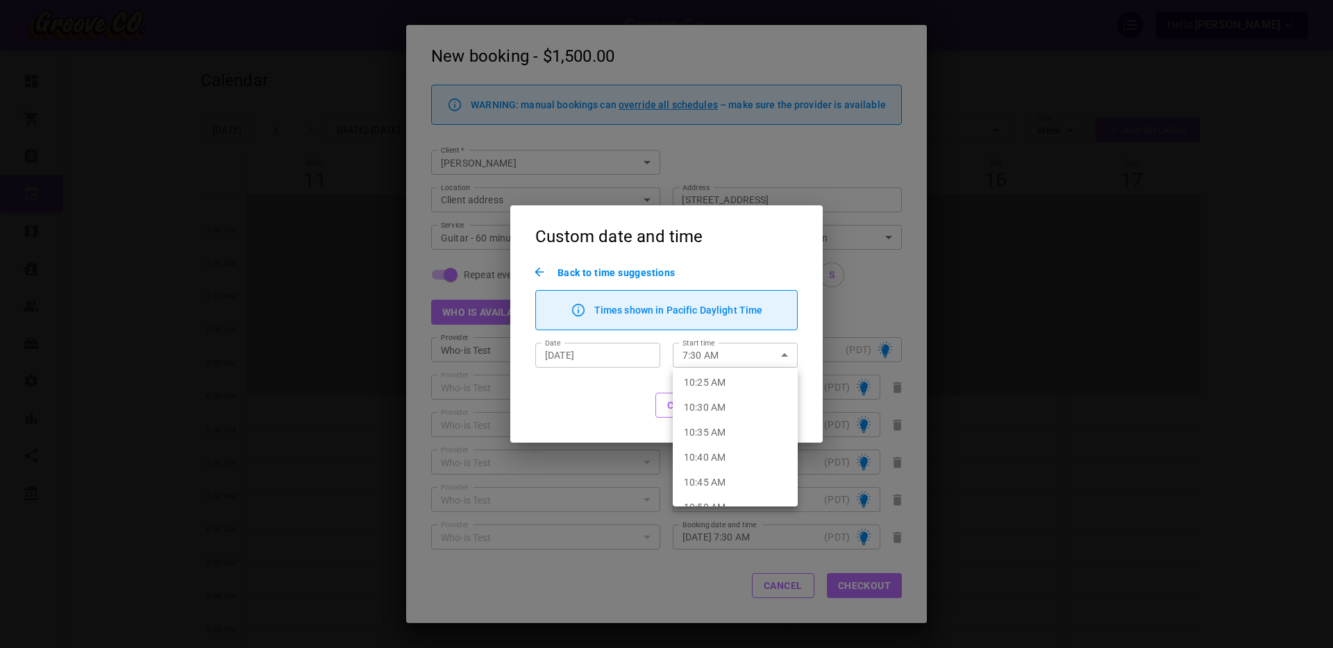
scroll to position [3153, 0]
click at [731, 436] on li "10:40 AM" at bounding box center [735, 431] width 125 height 25
type input "10:40 AM"
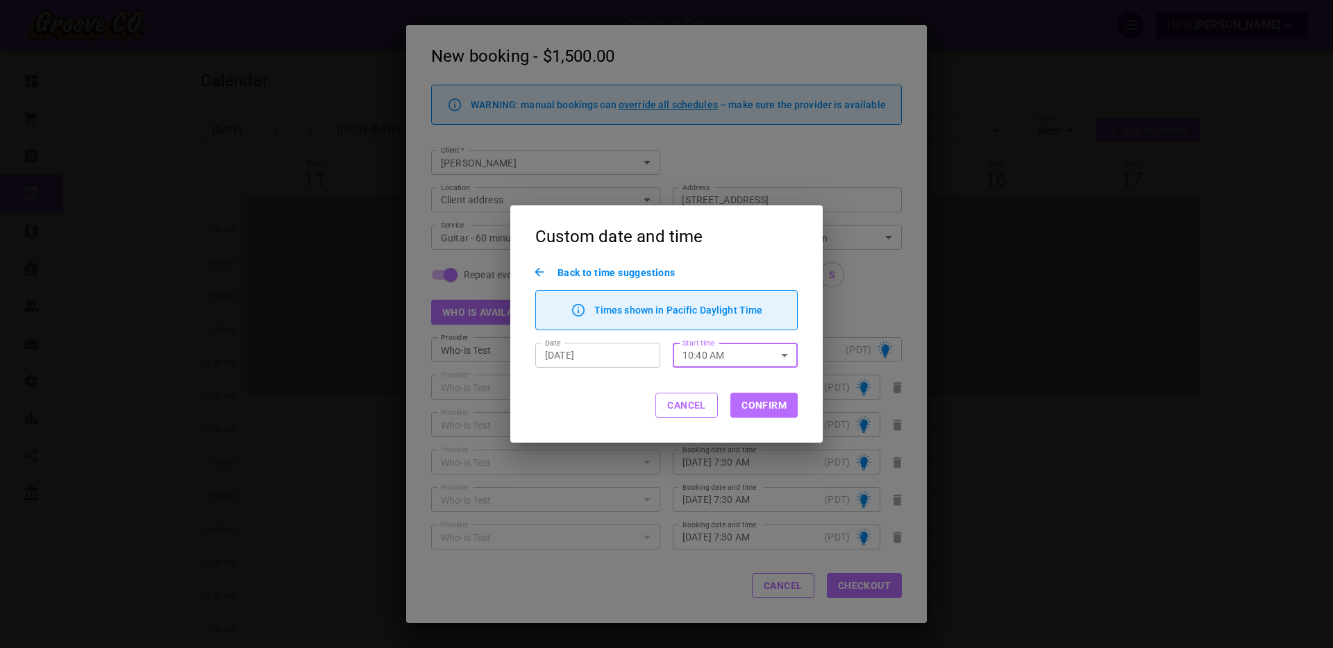
click at [773, 402] on button "Confirm" at bounding box center [763, 405] width 67 height 25
type input "Fri, Aug 15, 2025 – 10:40 AM"
type input "Fri, Aug 22, 2025 – 10:40 AM"
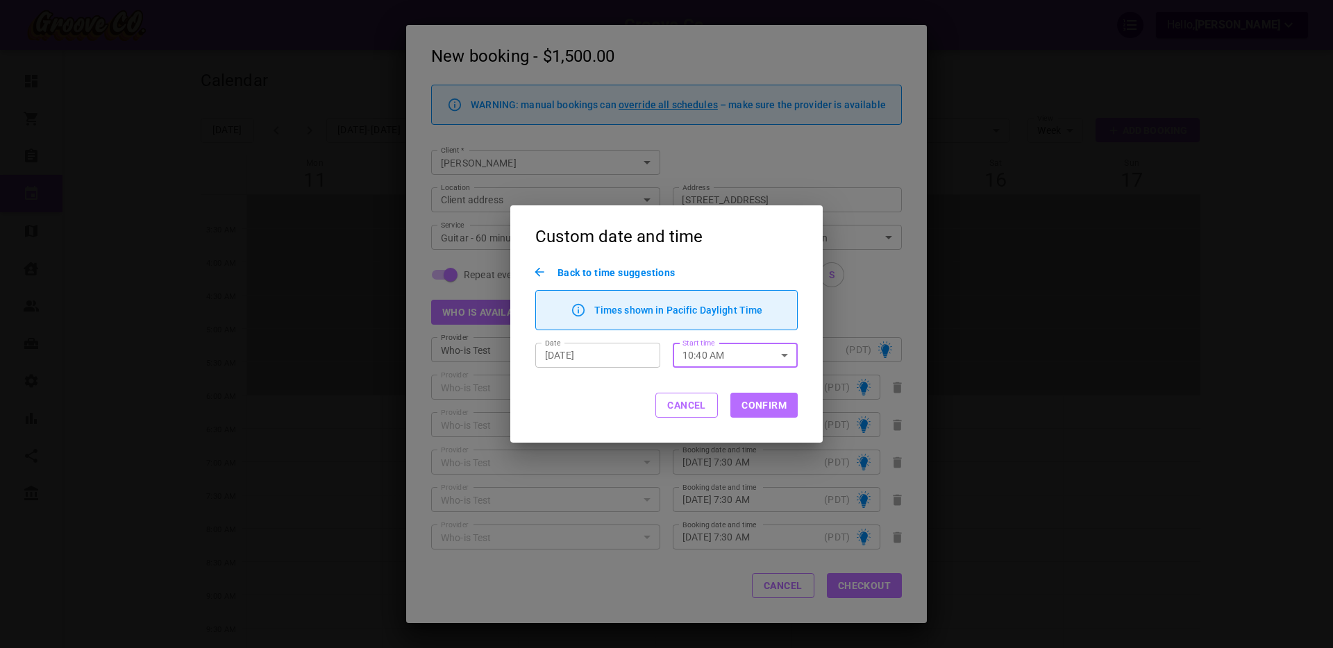
type input "Fri, Aug 29, 2025 – 10:40 AM"
type input "Fri, Sep 05, 2025 – 10:40 AM"
type input "Fri, Sep 12, 2025 – 10:40 AM"
type input "Fri, Sep 19, 2025 – 10:40 AM"
type input "Fri, Sep 26, 2025 – 10:40 AM"
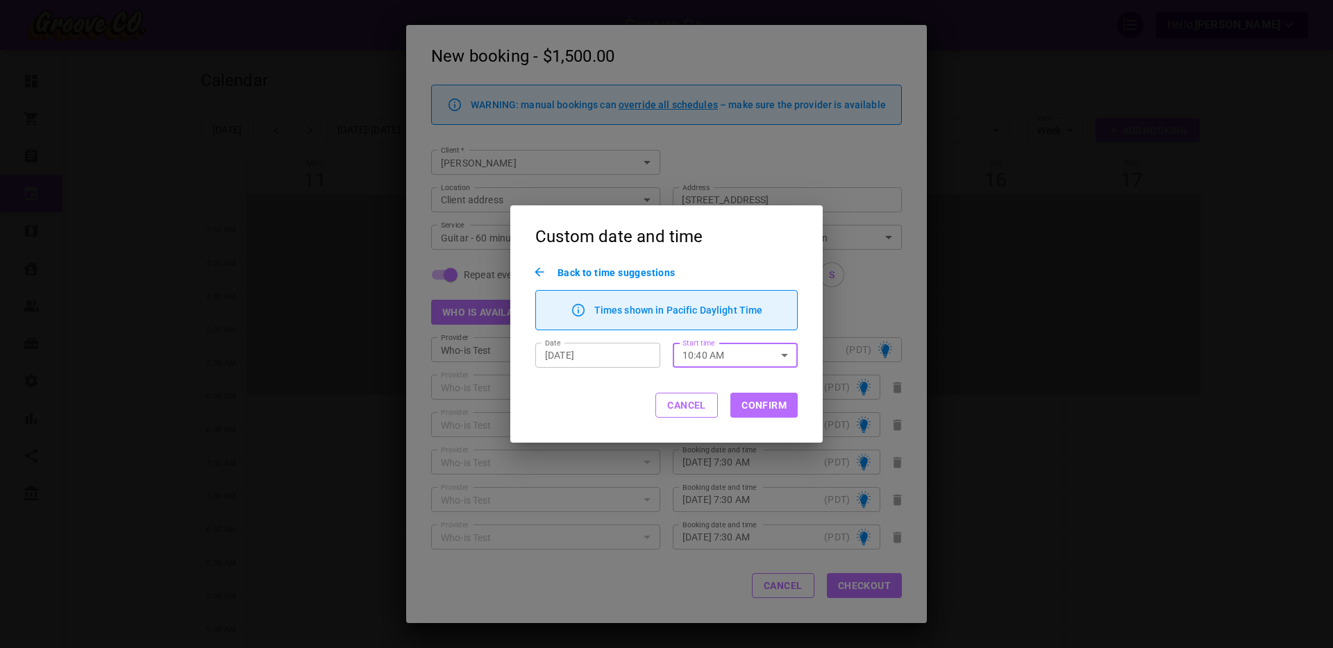
type input "Fri, Oct 03, 2025 – 10:40 AM"
type input "Fri, Oct 10, 2025 – 10:40 AM"
type input "Fri, Oct 17, 2025 – 10:40 AM"
type input "Fri, Aug 22, 2025 – 10:40 AM"
type input "Fri, Aug 29, 2025 – 10:40 AM"
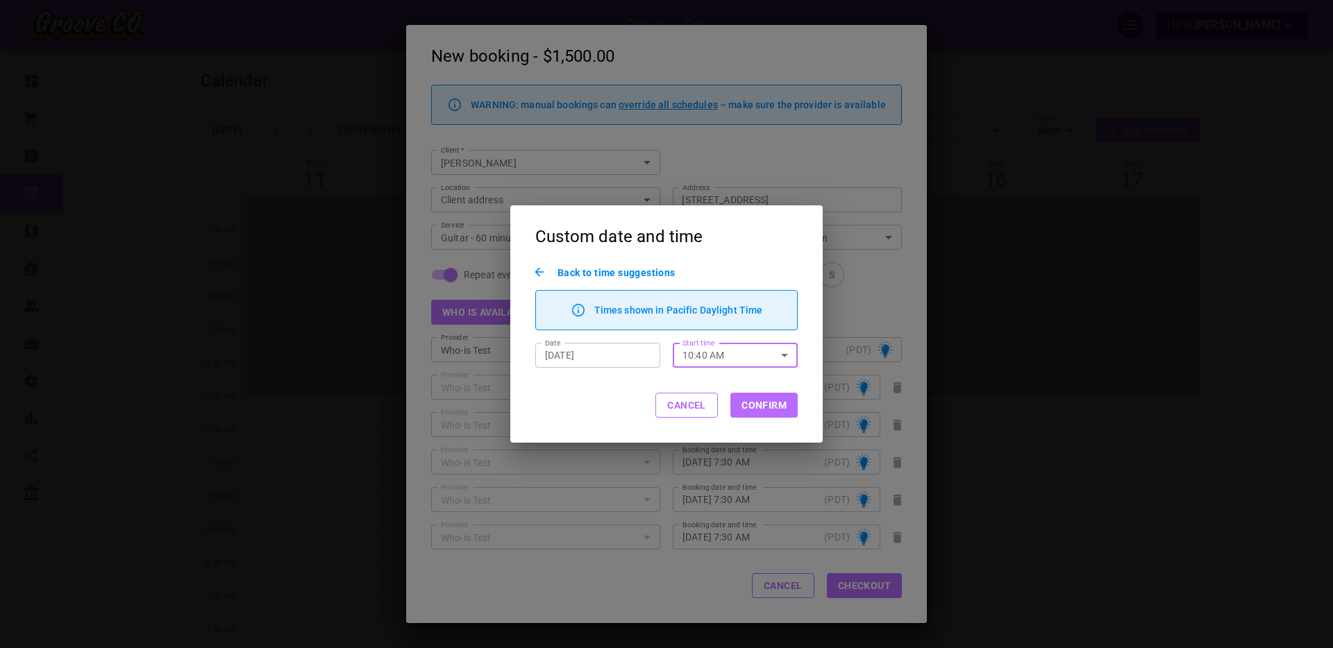
type input "Fri, Sep 05, 2025 – 10:40 AM"
type input "Fri, Sep 12, 2025 – 10:40 AM"
type input "Fri, Sep 19, 2025 – 10:40 AM"
type input "Fri, Sep 26, 2025 – 10:40 AM"
type input "Fri, Oct 03, 2025 – 10:40 AM"
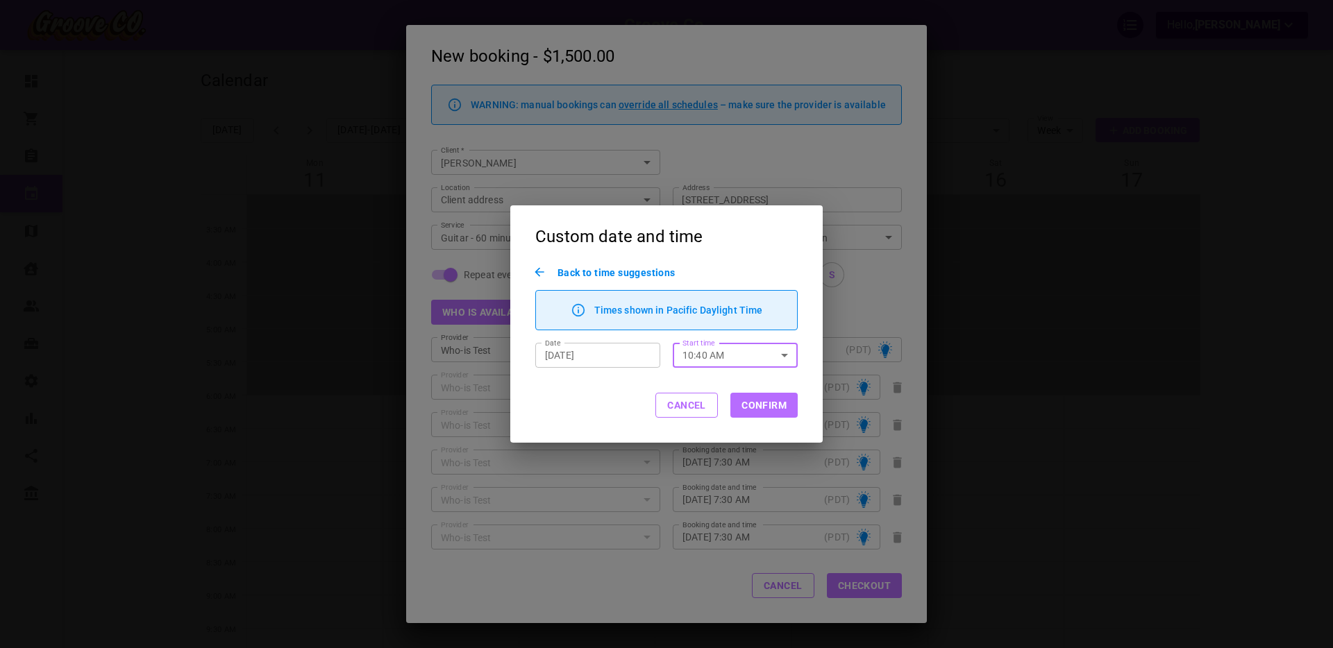
type input "Fri, Oct 10, 2025 – 10:40 AM"
type input "Fri, Oct 17, 2025 – 10:40 AM"
type input "Fri, Aug 22, 2025 – 10:40 AM"
type input "Fri, Aug 29, 2025 – 10:40 AM"
type input "Fri, Sep 05, 2025 – 10:40 AM"
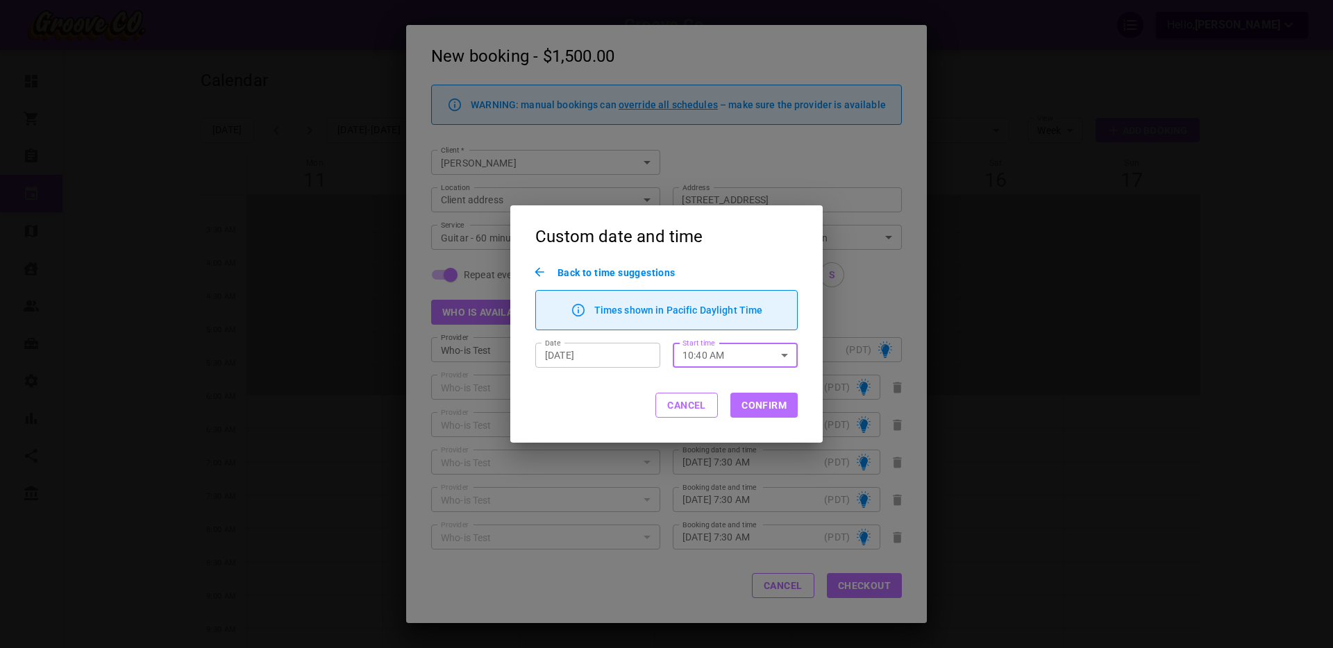
type input "Fri, Sep 12, 2025 – 10:40 AM"
type input "Fri, Sep 19, 2025 – 10:40 AM"
type input "Fri, Sep 26, 2025 – 10:40 AM"
type input "Fri, Oct 03, 2025 – 10:40 AM"
type input "Fri, Oct 10, 2025 – 10:40 AM"
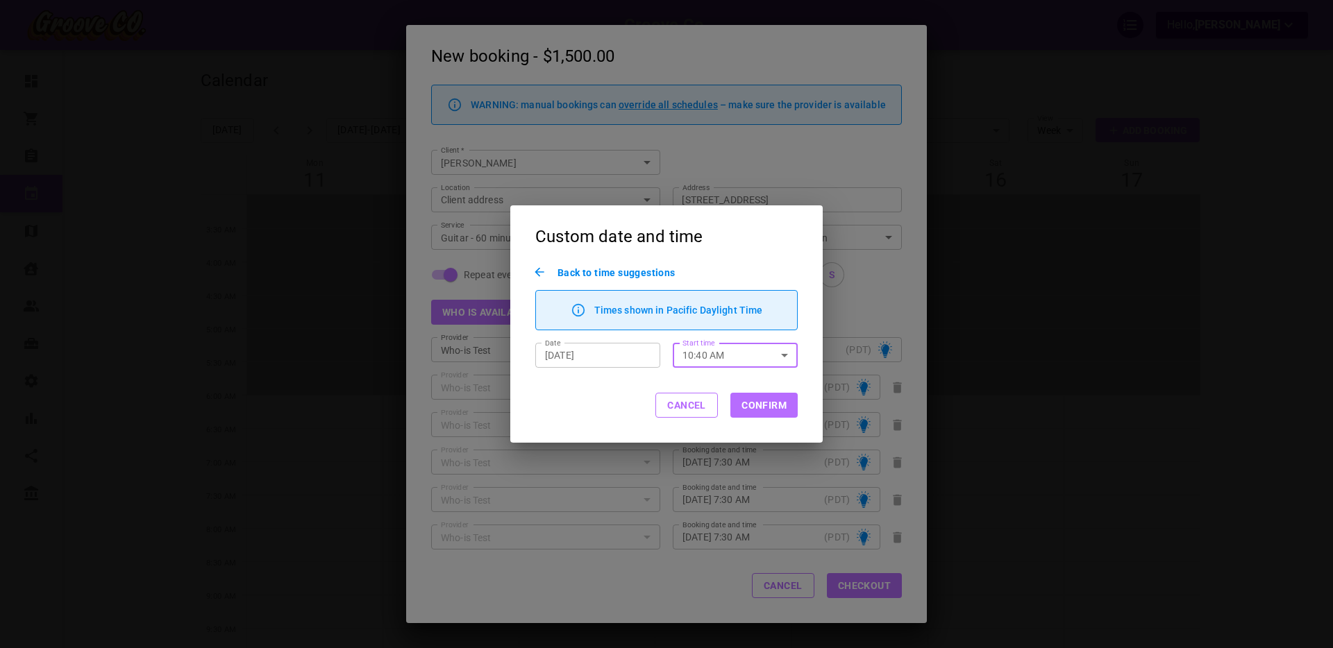
type input "Fri, Oct 17, 2025 – 10:40 AM"
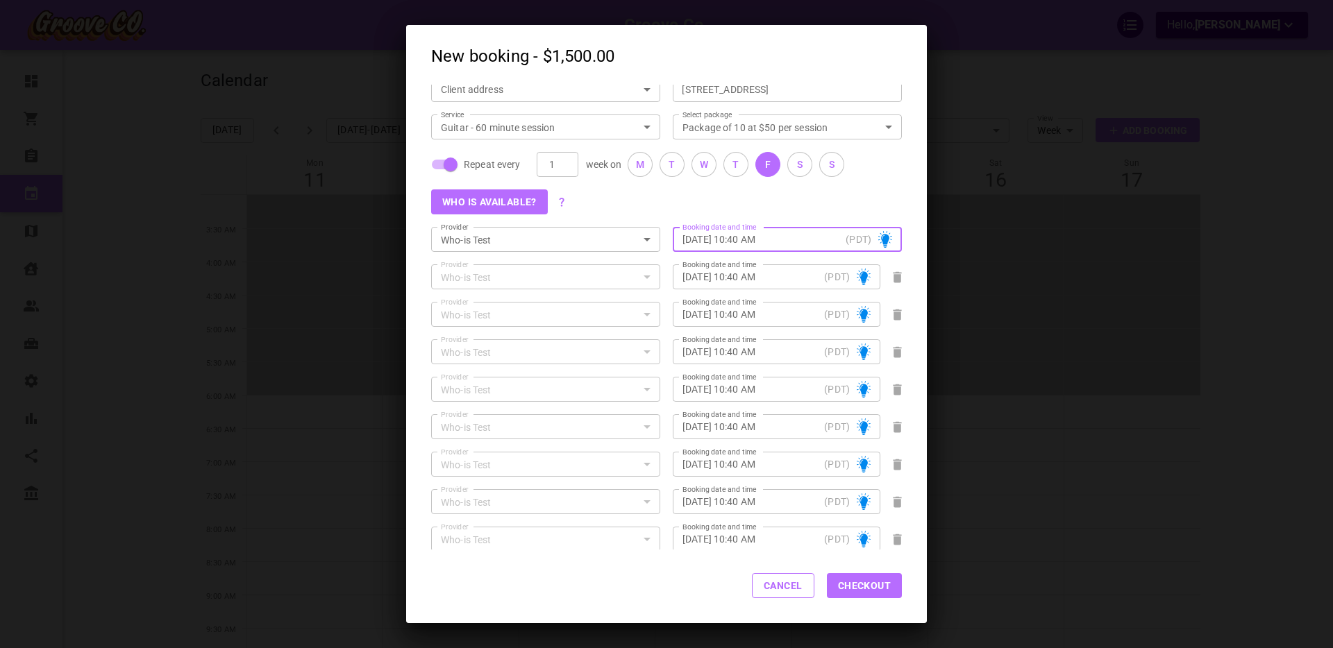
scroll to position [174, 0]
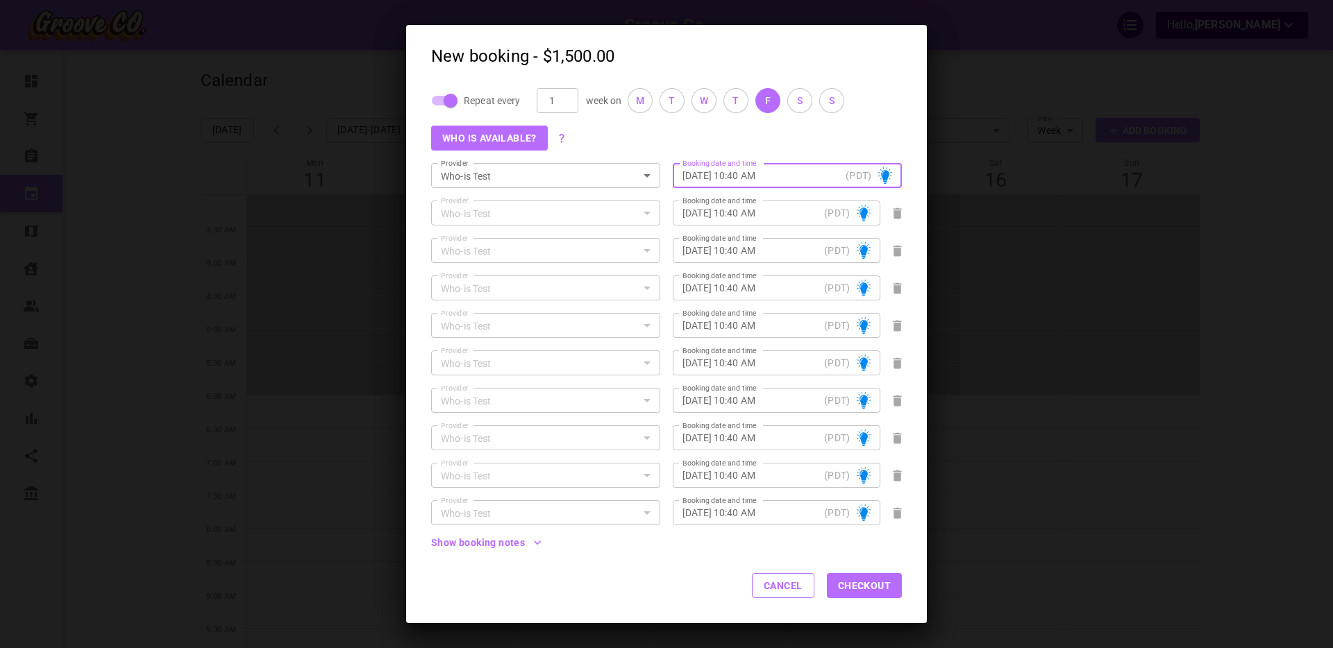
click at [863, 589] on button "Checkout" at bounding box center [864, 585] width 75 height 25
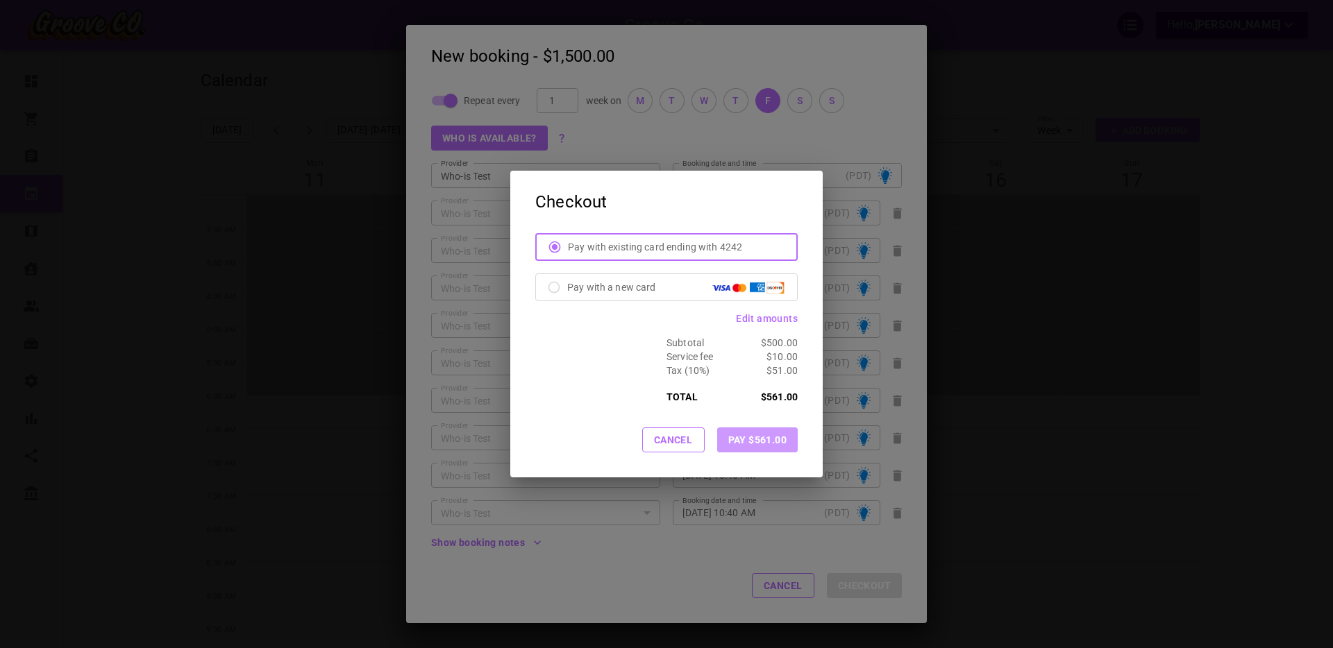
click at [757, 441] on button "Pay $561.00" at bounding box center [757, 440] width 81 height 25
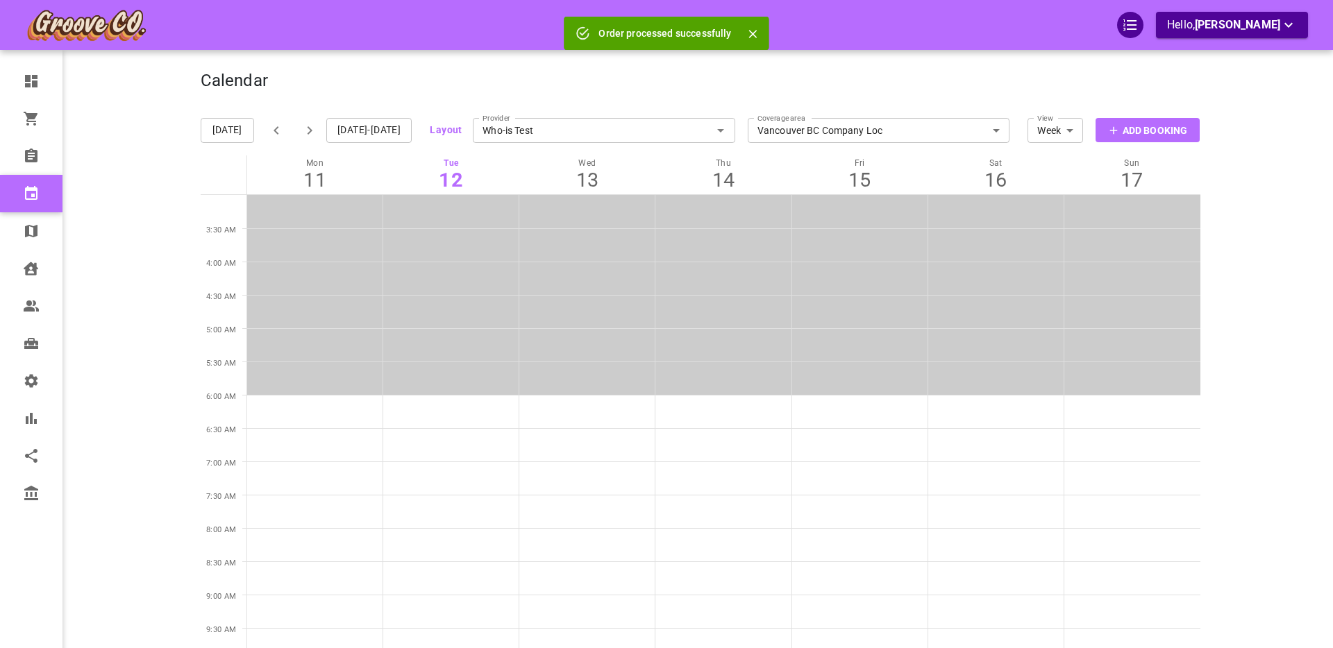
scroll to position [0, 0]
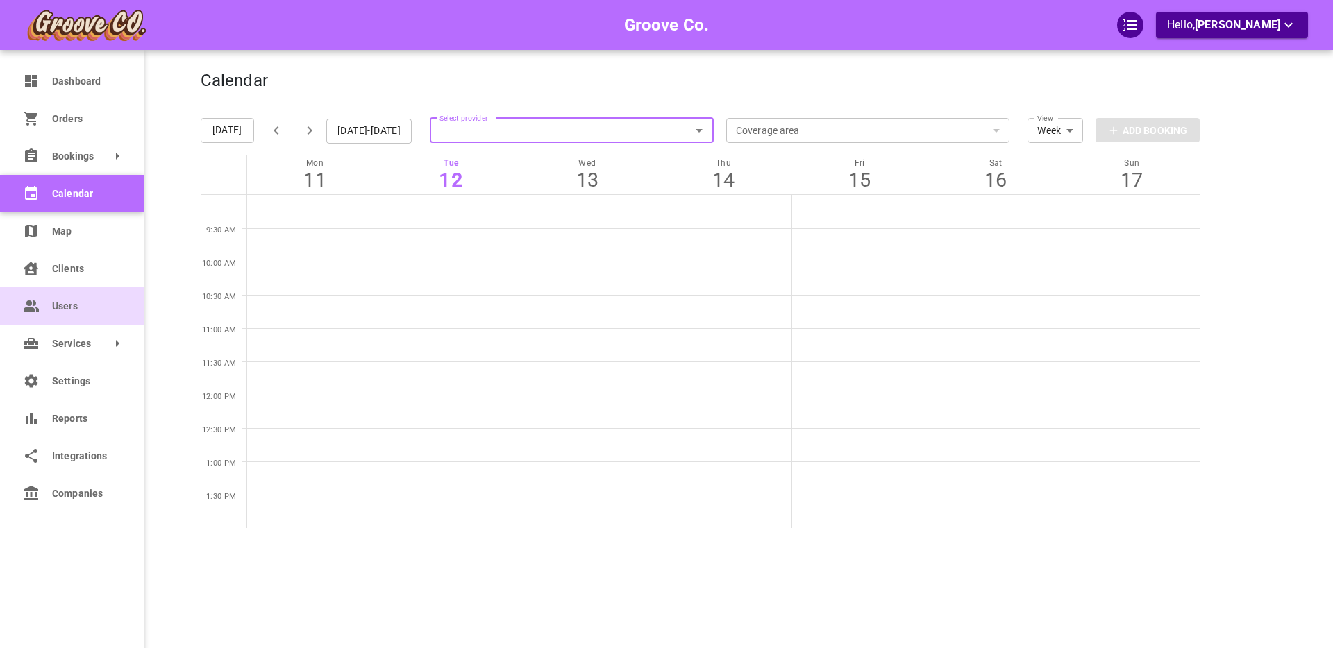
click at [45, 307] on link "Users" at bounding box center [72, 305] width 144 height 37
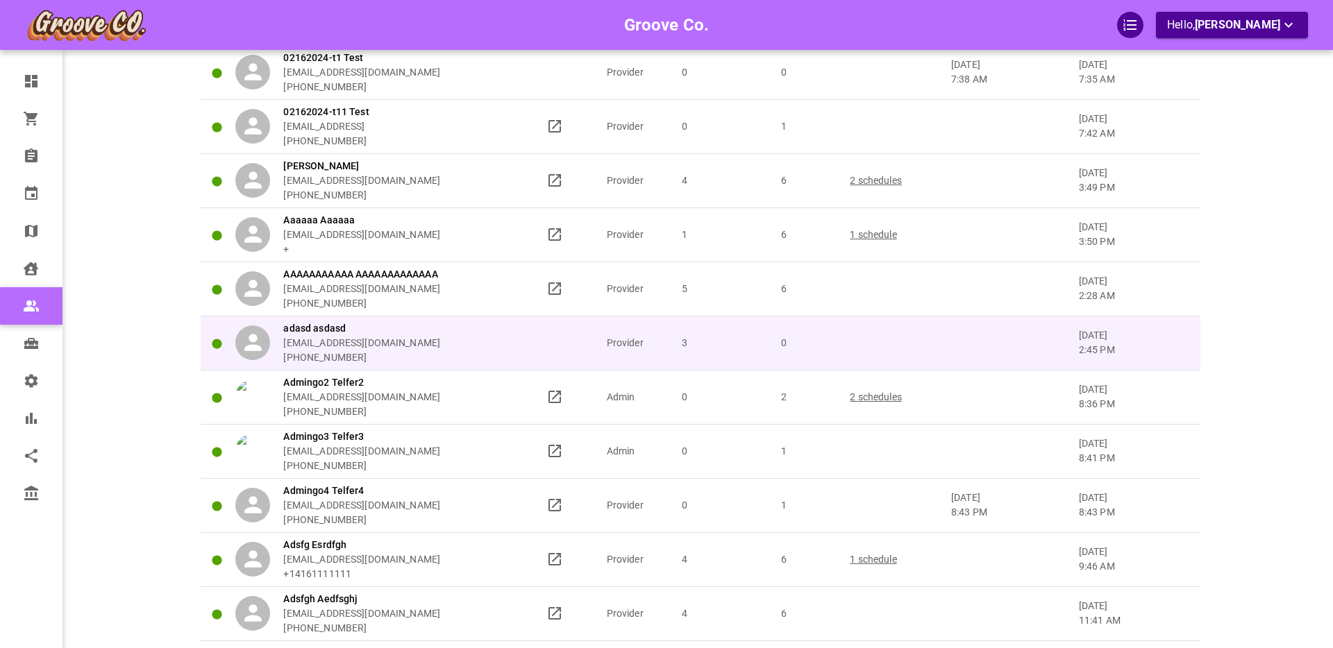
scroll to position [160, 0]
